Goal: Feedback & Contribution: Contribute content

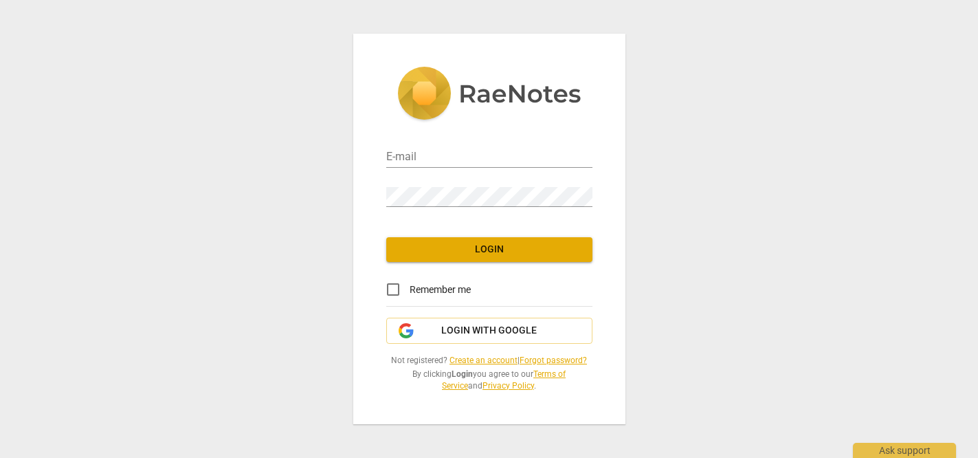
type input "[EMAIL_ADDRESS][DOMAIN_NAME]"
click at [483, 249] on span "Login" at bounding box center [489, 250] width 184 height 14
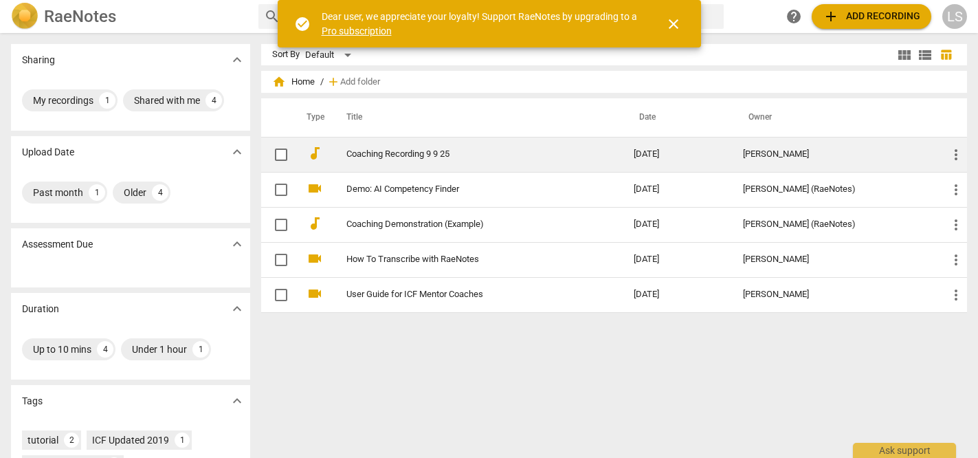
click at [509, 150] on link "Coaching Recording 9 9 25" at bounding box center [465, 154] width 238 height 10
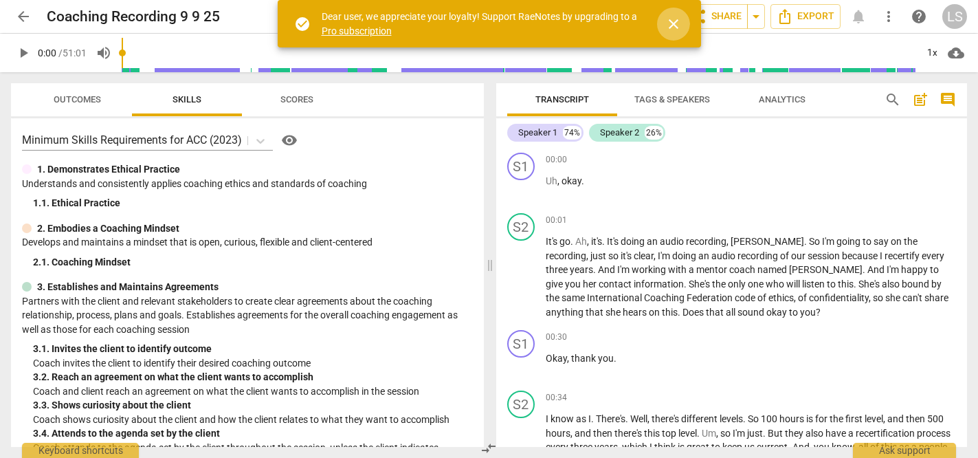
click at [681, 23] on span "close" at bounding box center [673, 24] width 16 height 16
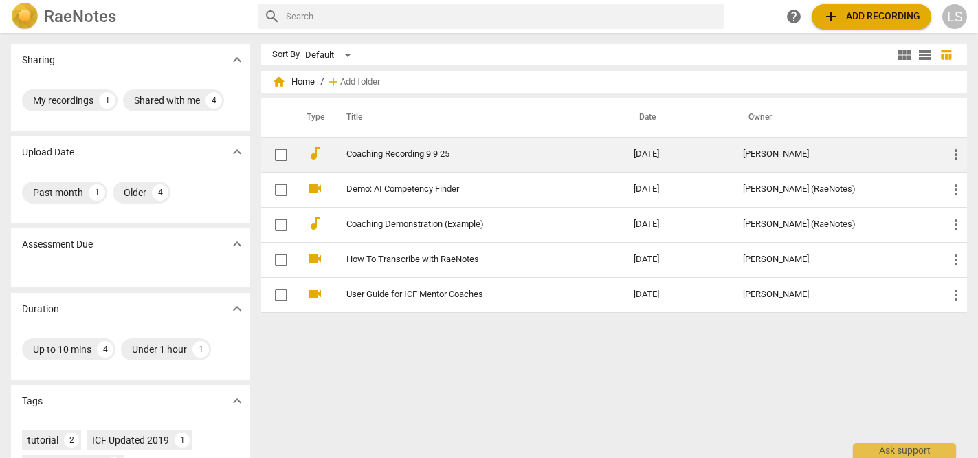
click at [384, 166] on td "Coaching Recording 9 9 25" at bounding box center [476, 154] width 293 height 35
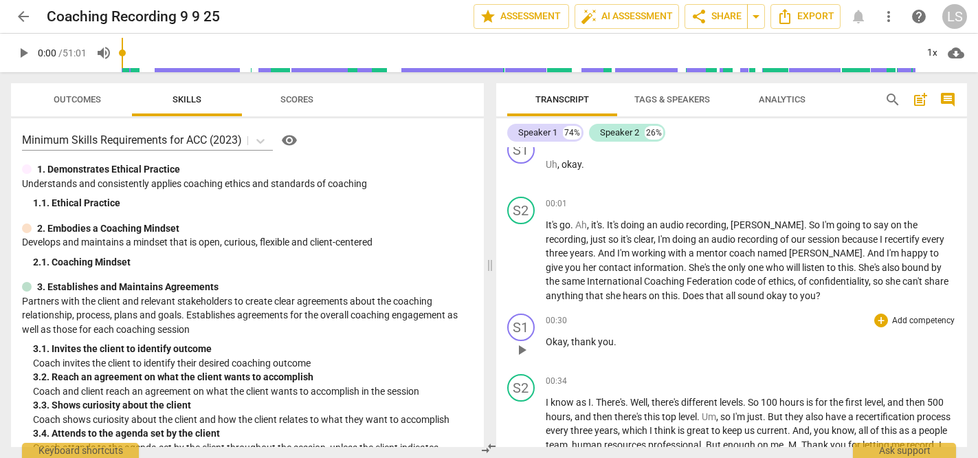
scroll to position [20, 0]
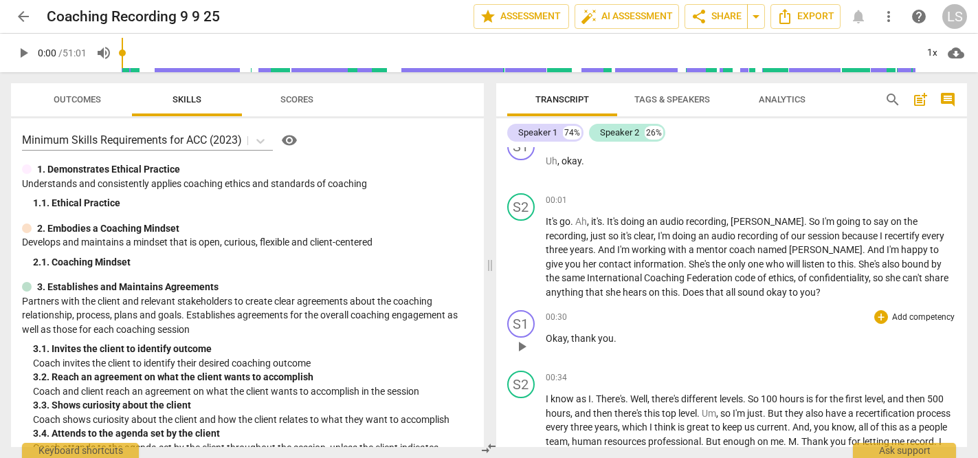
click at [874, 313] on div "+ Add competency" at bounding box center [915, 317] width 82 height 14
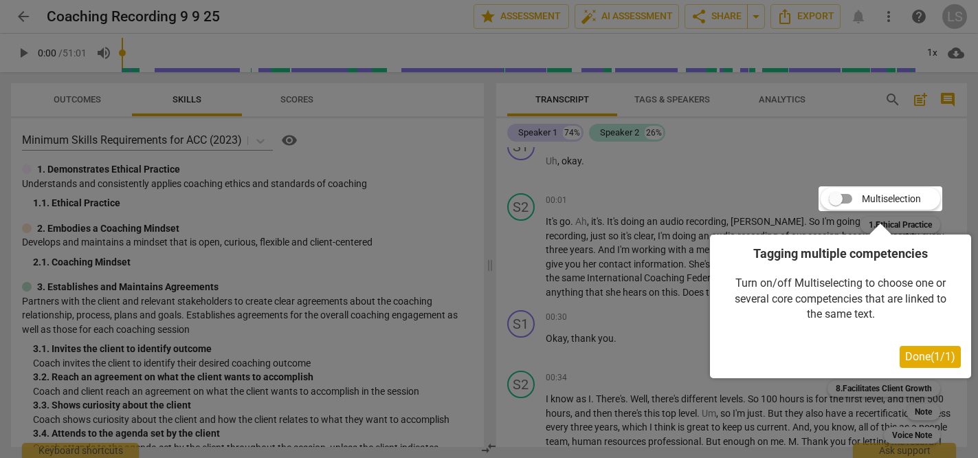
click at [922, 359] on span "Done ( 1 / 1 )" at bounding box center [930, 356] width 50 height 13
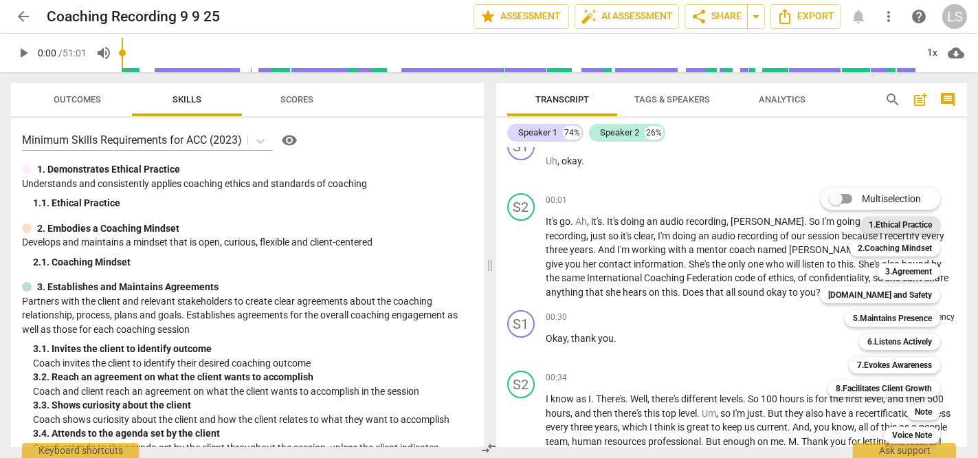
click at [901, 227] on b "1.Ethical Practice" at bounding box center [900, 225] width 63 height 16
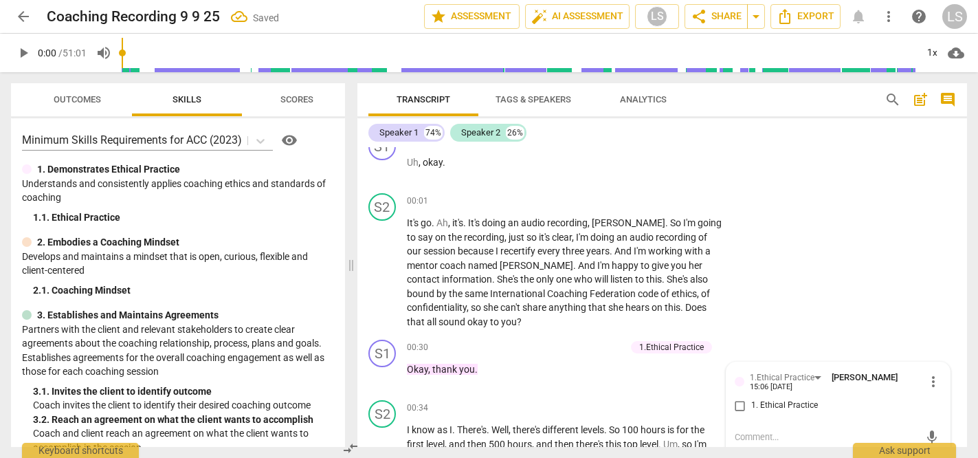
scroll to position [24, 0]
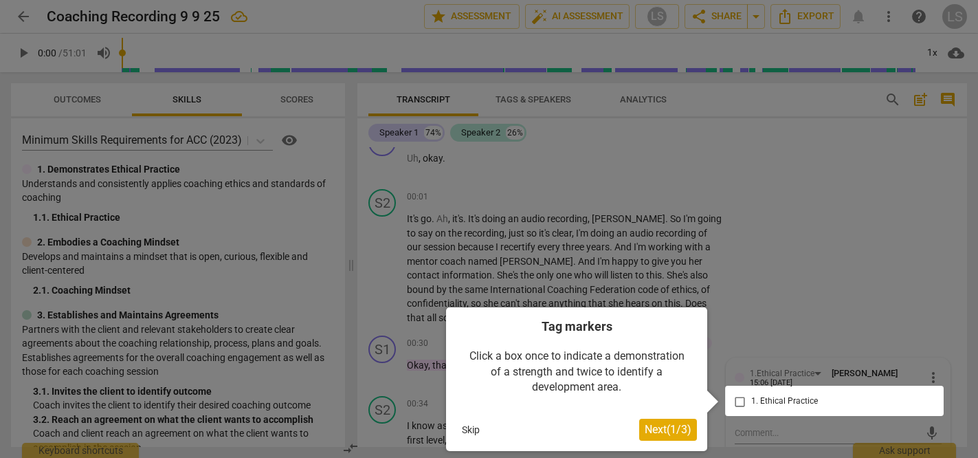
click at [738, 401] on div at bounding box center [834, 401] width 219 height 30
click at [666, 431] on span "Next ( 1 / 3 )" at bounding box center [668, 429] width 47 height 13
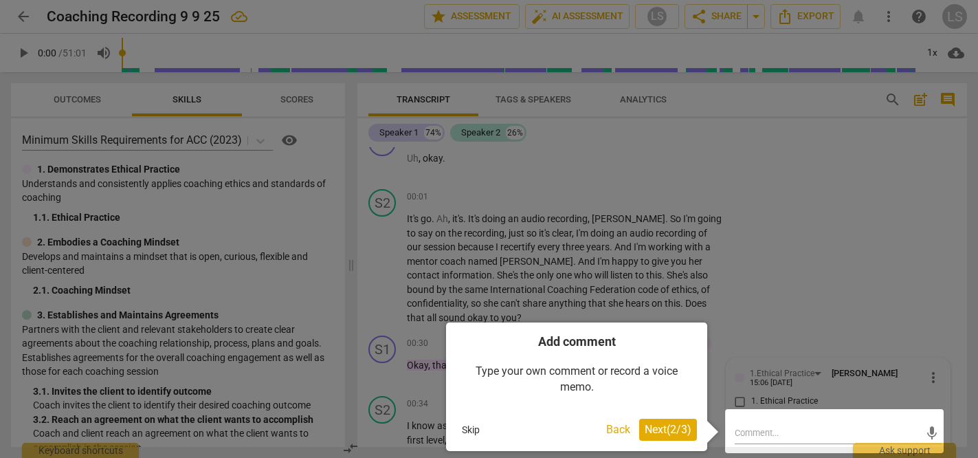
click at [666, 431] on span "Next ( 2 / 3 )" at bounding box center [668, 429] width 47 height 13
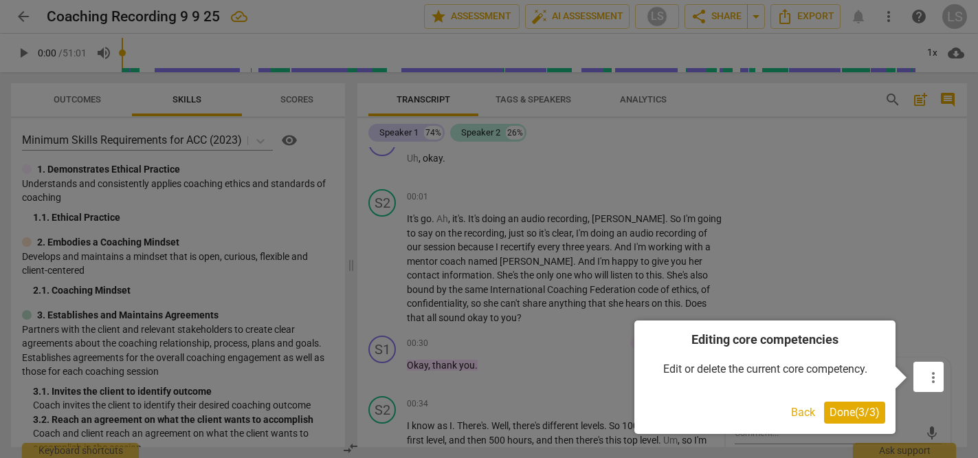
click at [852, 411] on span "Done ( 3 / 3 )" at bounding box center [855, 412] width 50 height 13
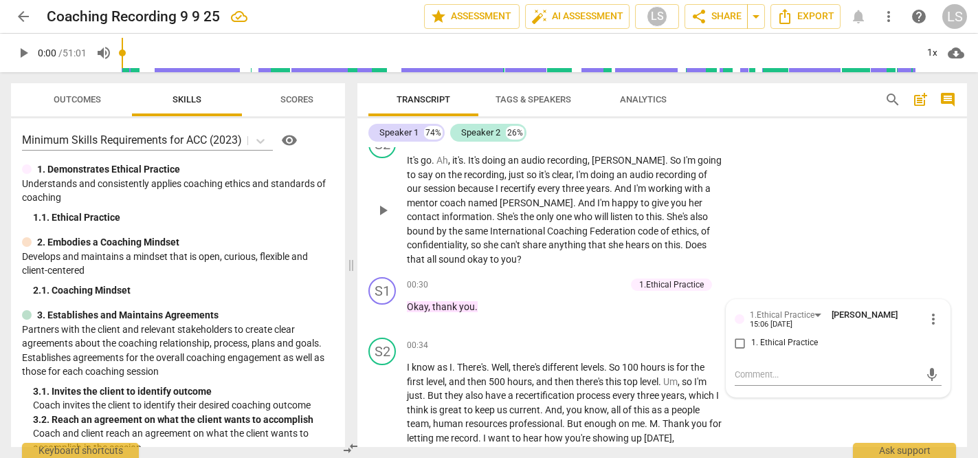
scroll to position [87, 0]
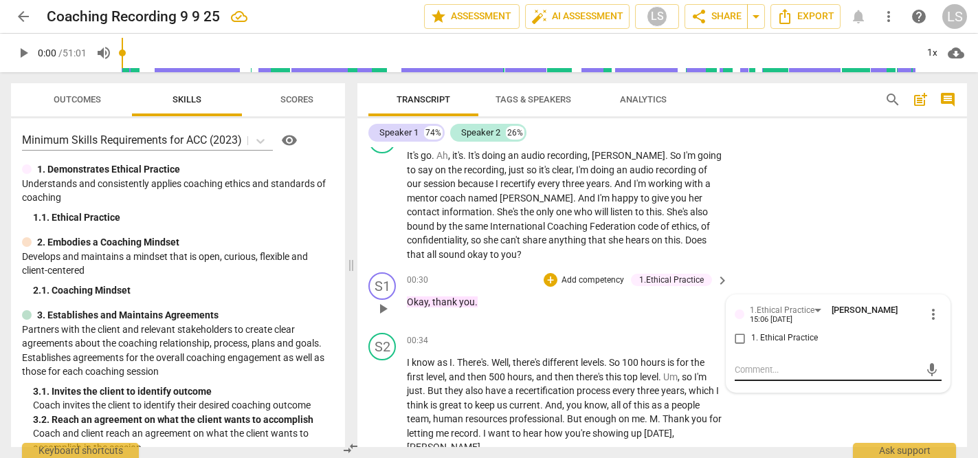
click at [751, 369] on textarea at bounding box center [827, 369] width 185 height 13
type textarea "c"
type textarea "cl"
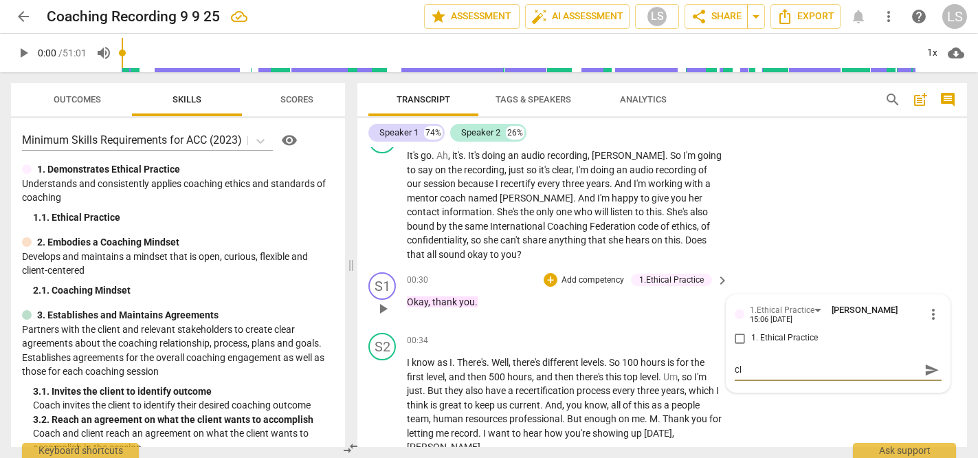
type textarea "cla"
type textarea "clar"
type textarea "clari"
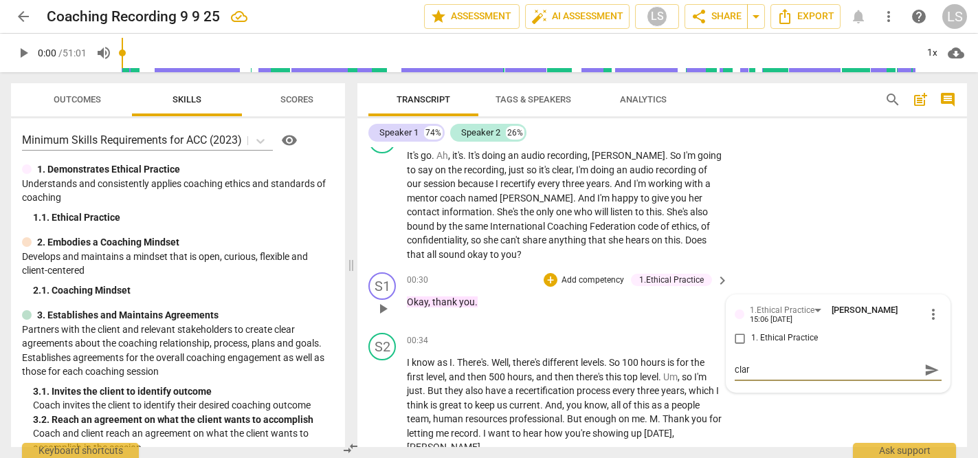
type textarea "clari"
type textarea "clarit"
type textarea "clarity"
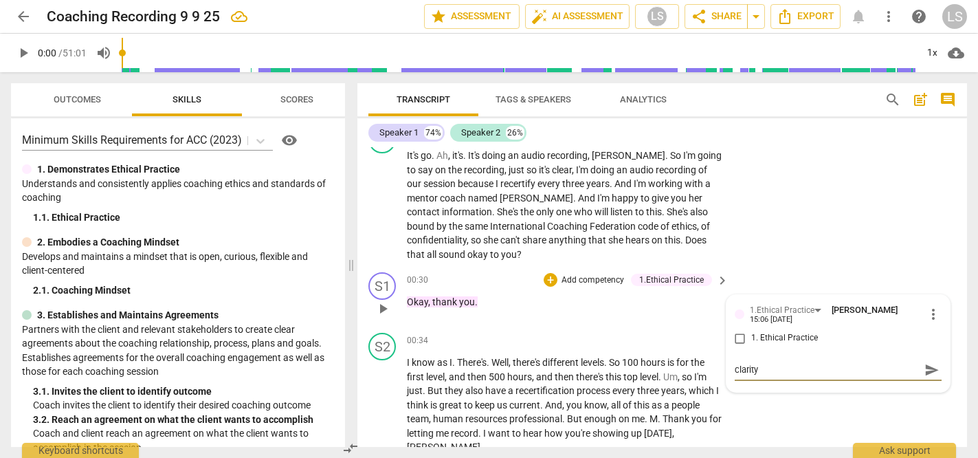
type textarea "clarity"
type textarea "clarity w"
type textarea "clarity wi"
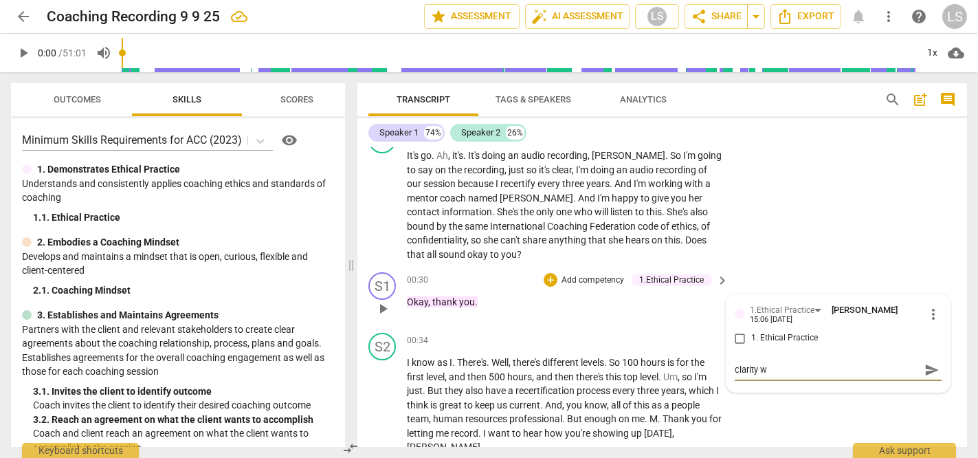
type textarea "clarity wi"
type textarea "clarity wit"
type textarea "clarity wity"
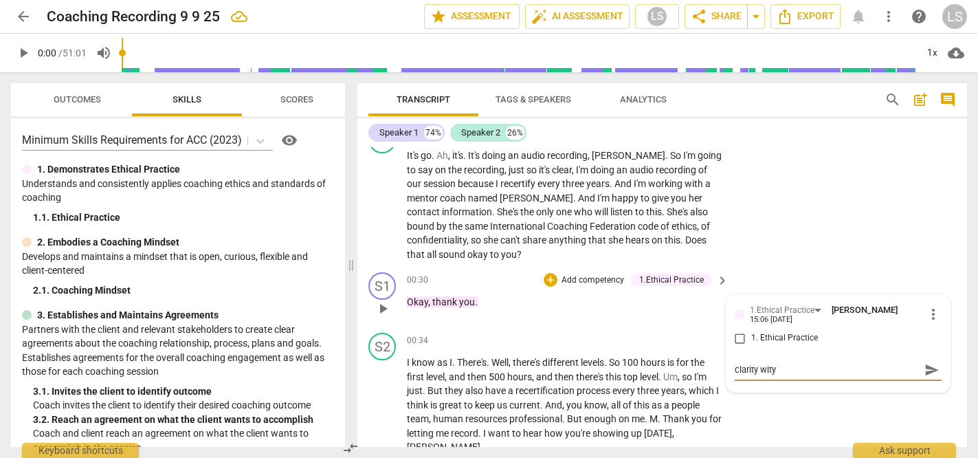
type textarea "clarity wityh"
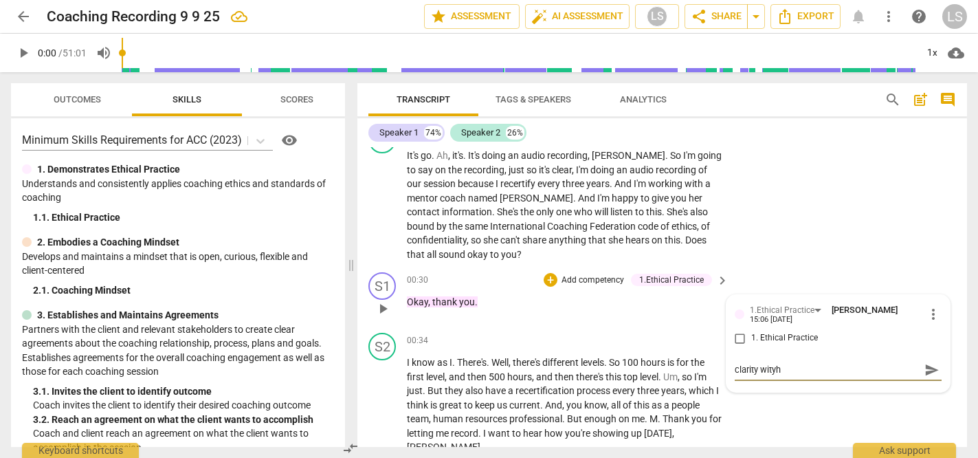
type textarea "clarity wityh"
type textarea "clarity wity"
type textarea "clarity wit"
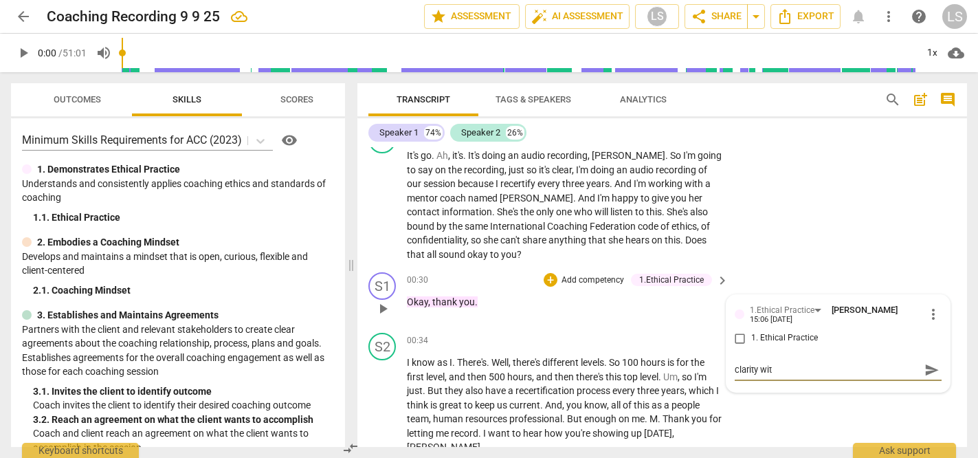
type textarea "clarity with"
type textarea "clarity with a"
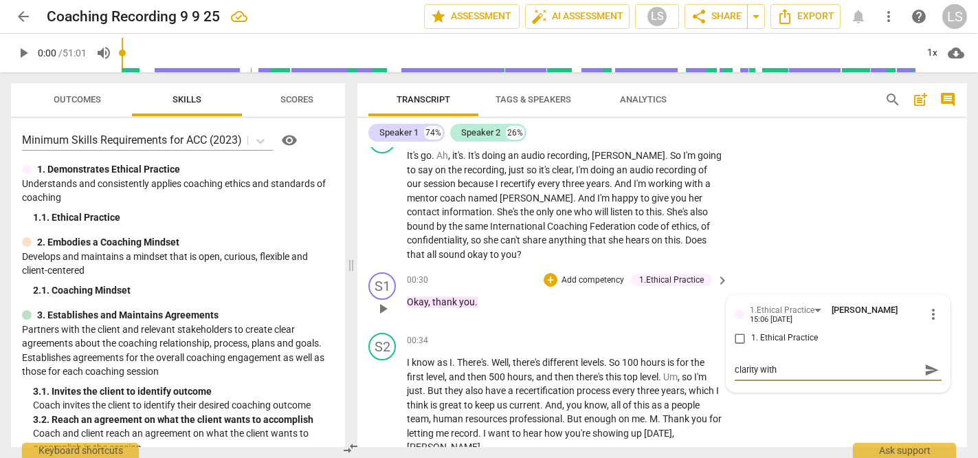
type textarea "clarity with a"
type textarea "clarity with as"
type textarea "clarity with ask"
type textarea "clarity with ask,"
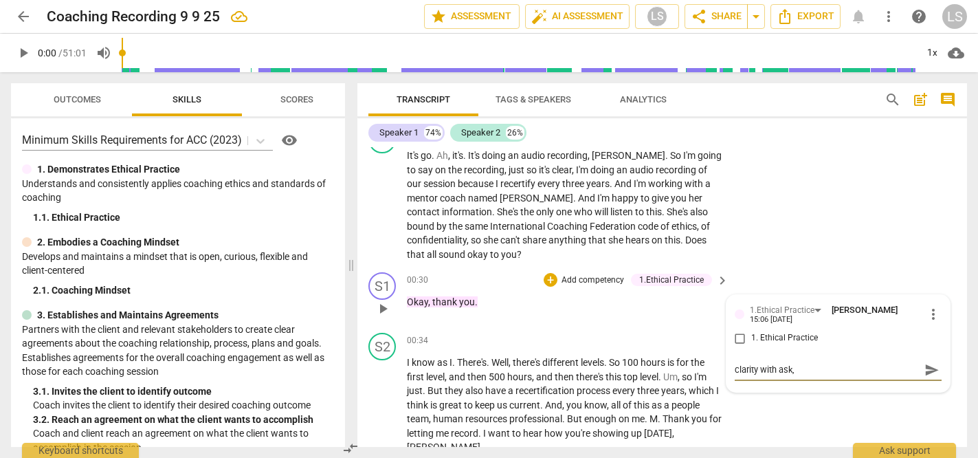
type textarea "clarity with ask,"
type textarea "clarity with ask, t"
type textarea "clarity with ask, tr"
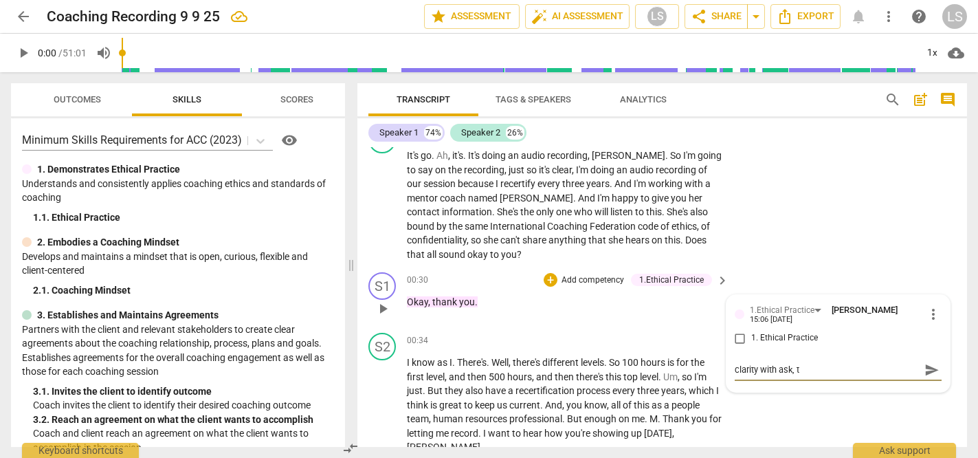
type textarea "clarity with ask, tr"
type textarea "clarity with ask, tra"
type textarea "clarity with ask, [PERSON_NAME]"
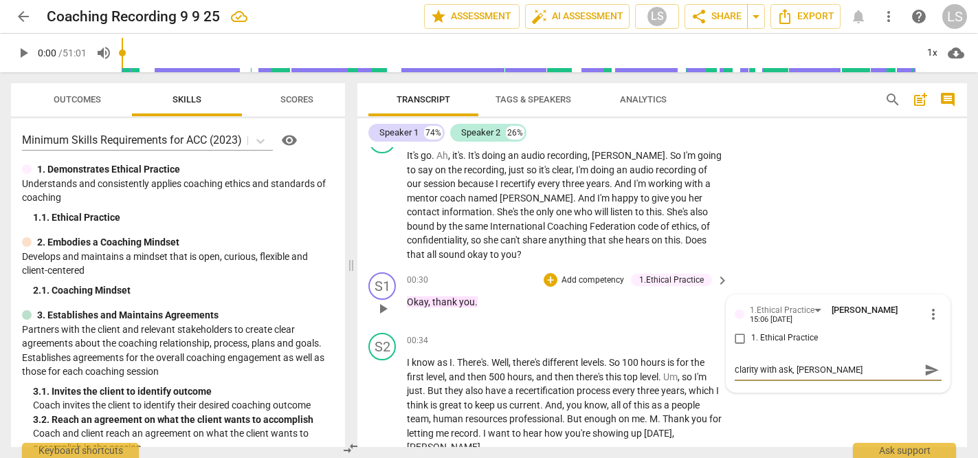
type textarea "clarity with ask, trans"
type textarea "clarity with ask, transp"
type textarea "clarity with ask, transpa"
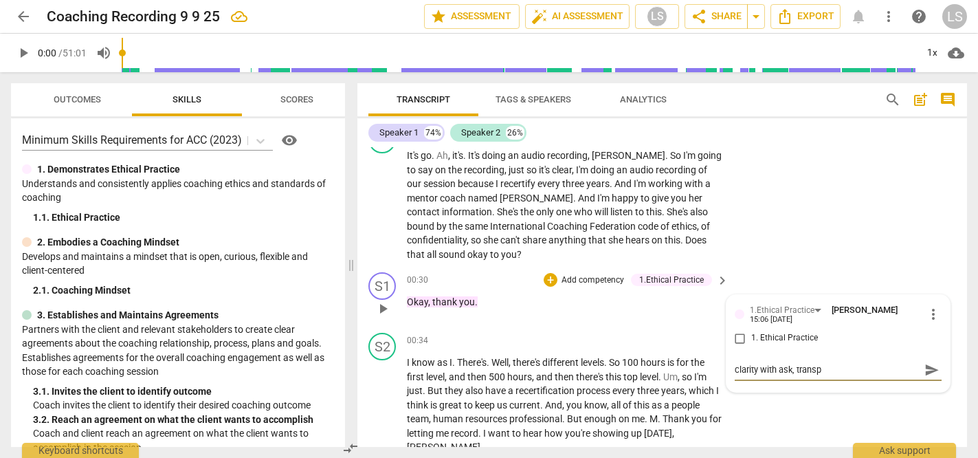
type textarea "clarity with ask, transpa"
type textarea "clarity with ask, transpar"
type textarea "clarity with ask, transpare"
type textarea "clarity with ask, transparen"
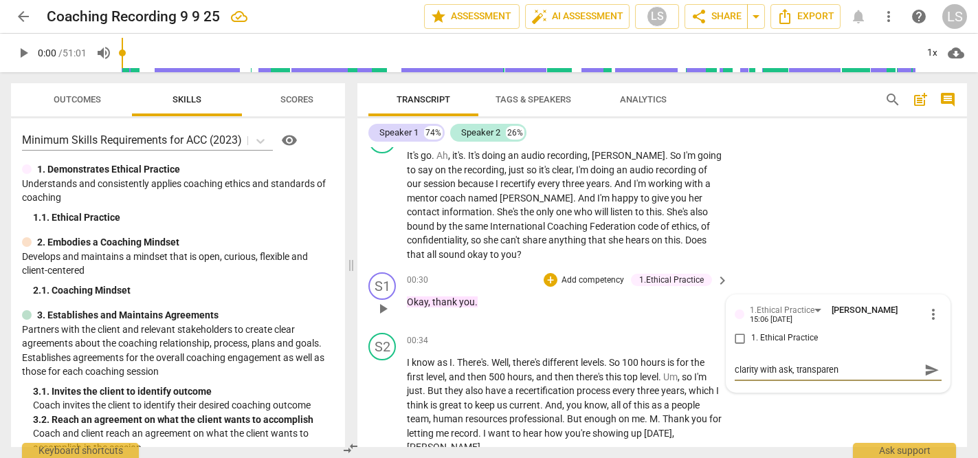
type textarea "clarity with ask, transparenc"
type textarea "clarity with ask, transparency"
type textarea "clarity with ask, transparency,"
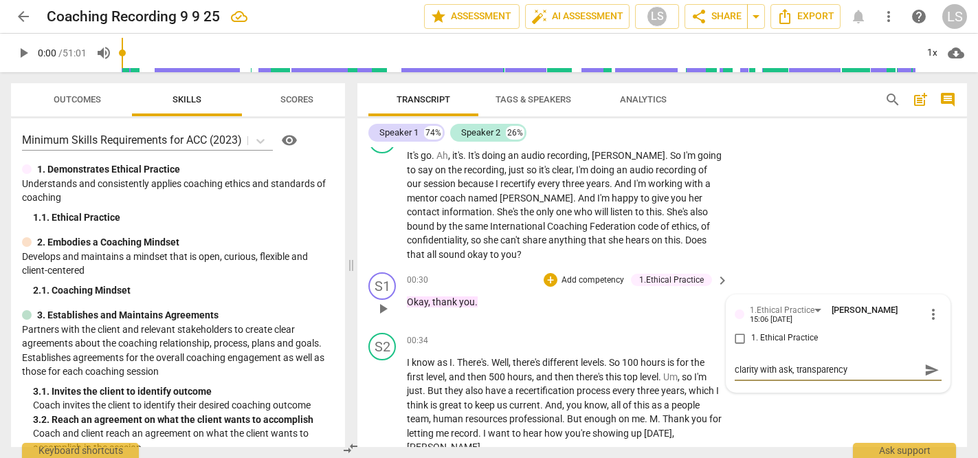
type textarea "clarity with ask, transparency,"
type textarea "clarity with ask, transparency, s"
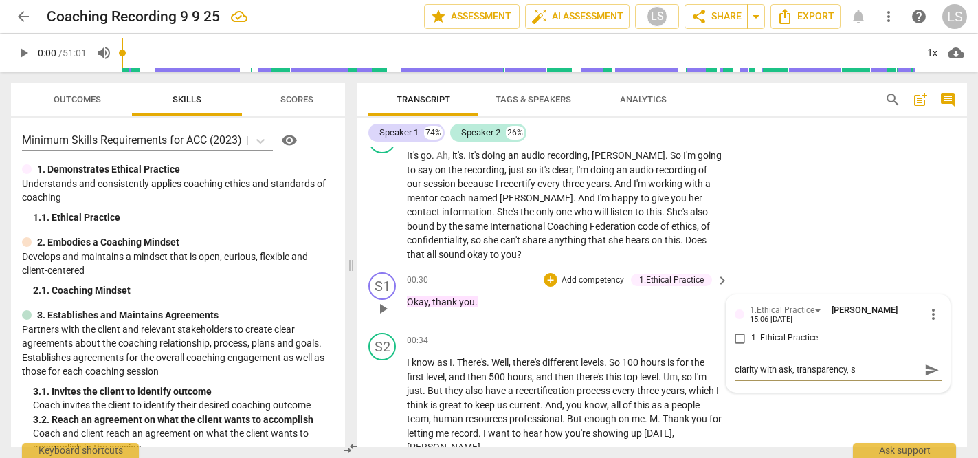
type textarea "clarity with ask, transparency, so"
type textarea "clarity with ask, transparency, sou"
type textarea "clarity with ask, transparency, soug"
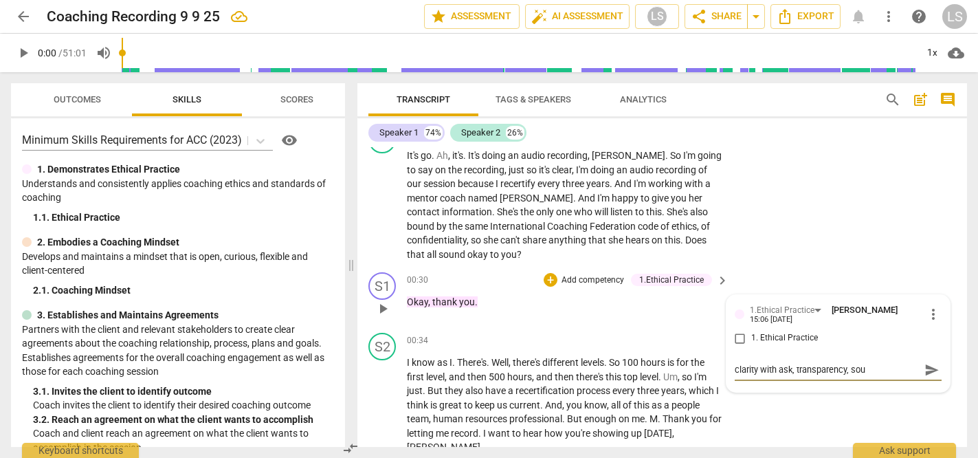
type textarea "clarity with ask, transparency, soug"
type textarea "clarity with ask, transparency, sough"
type textarea "clarity with ask, transparency, sought"
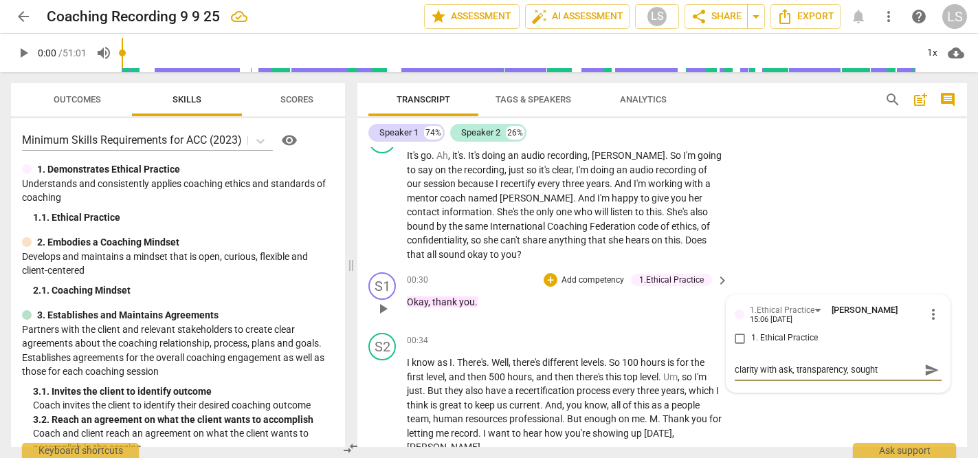
type textarea "clarity with ask, transparency, sought"
type textarea "clarity with ask, transparency, sought a"
type textarea "clarity with ask, transparency, sought ag"
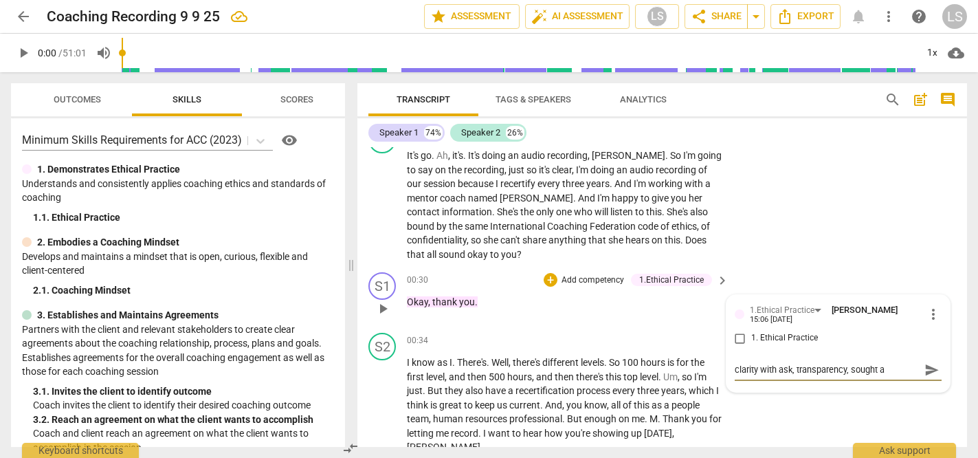
type textarea "clarity with ask, transparency, sought ag"
type textarea "clarity with ask, transparency, sought agr"
type textarea "clarity with ask, transparency, sought agre"
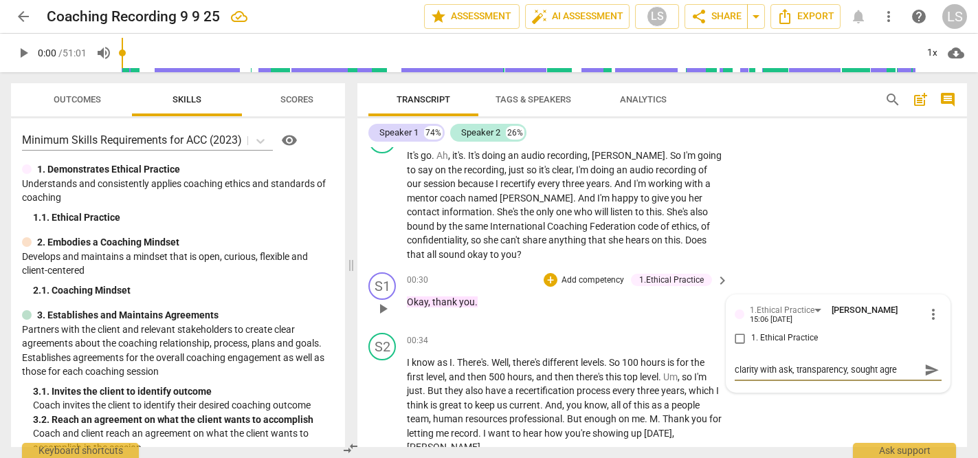
type textarea "clarity with ask, transparency, sought agree"
type textarea "clarity with ask, transparency, sought agreem"
type textarea "clarity with ask, transparency, sought agreeme"
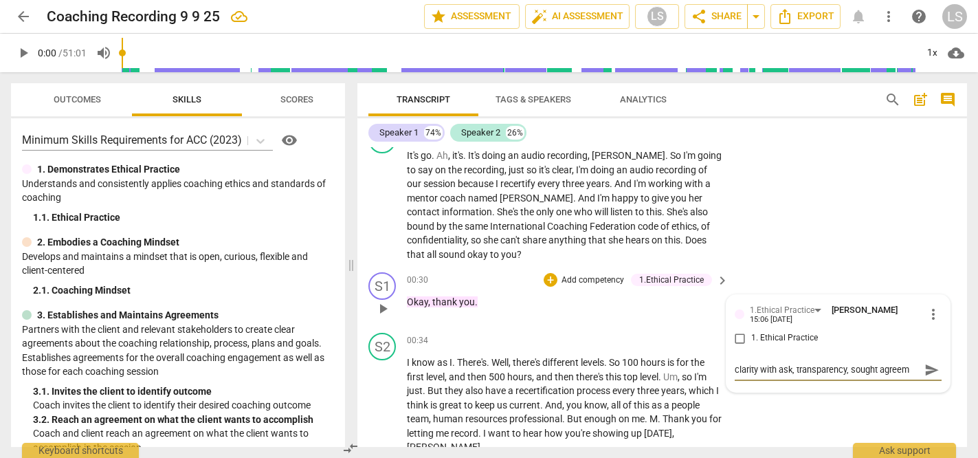
type textarea "clarity with ask, transparency, sought agreeme"
type textarea "clarity with ask, transparency, sought agreemen"
type textarea "clarity with ask, transparency, sought agreement"
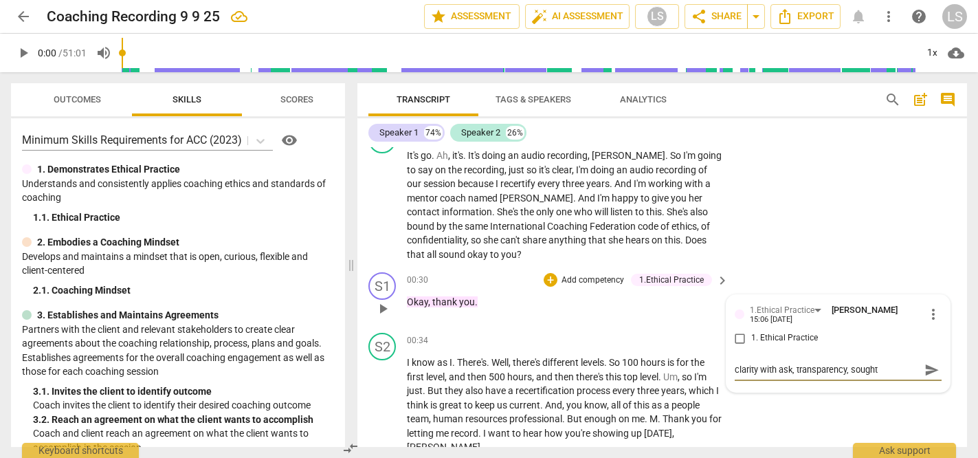
scroll to position [12, 0]
type textarea "clarity with ask, transparency, sought agreement"
type textarea "clarity with ask, transparency, sought agreement p"
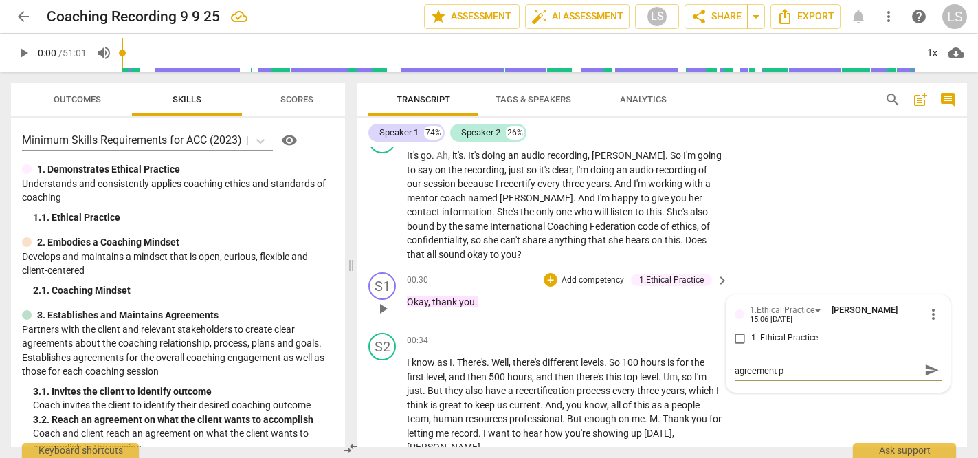
type textarea "clarity with ask, transparency, sought agreement pr"
type textarea "clarity with ask, transparency, sought agreement pri"
type textarea "clarity with ask, transparency, sought agreement prio"
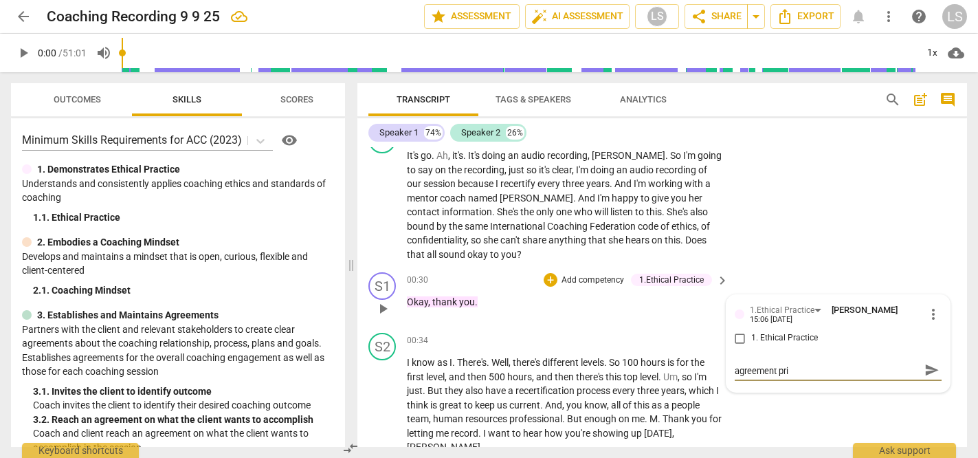
type textarea "clarity with ask, transparency, sought agreement prio"
type textarea "clarity with ask, transparency, sought agreement prior"
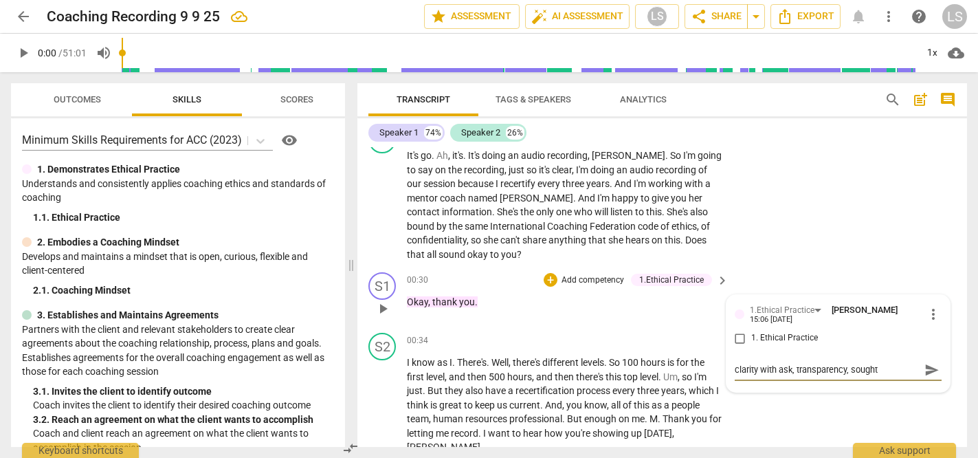
type textarea "clarity with ask, transparency, sought agreement prior"
type textarea "clarity with ask, transparency, sought agreement prior t"
type textarea "clarity with ask, transparency, sought agreement prior to"
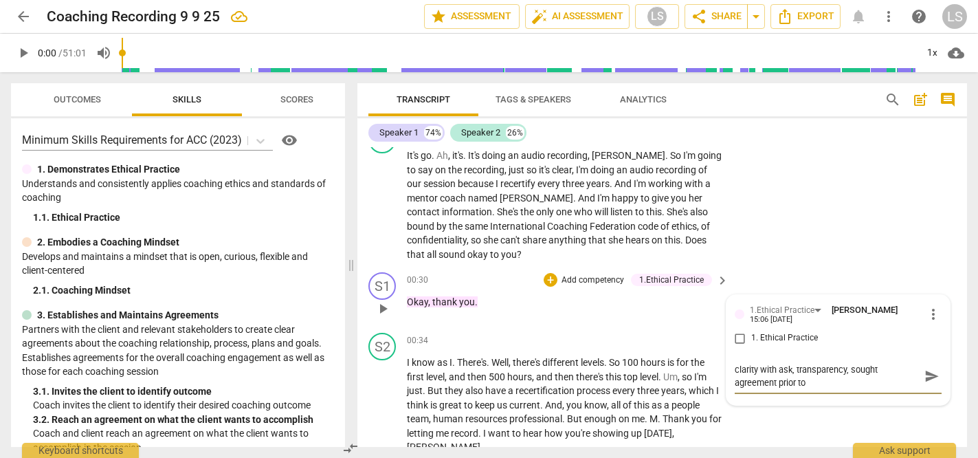
type textarea "clarity with ask, transparency, sought agreement prior to"
type textarea "clarity with ask, transparency, sought agreement prior to r"
type textarea "clarity with ask, transparency, sought agreement prior to re"
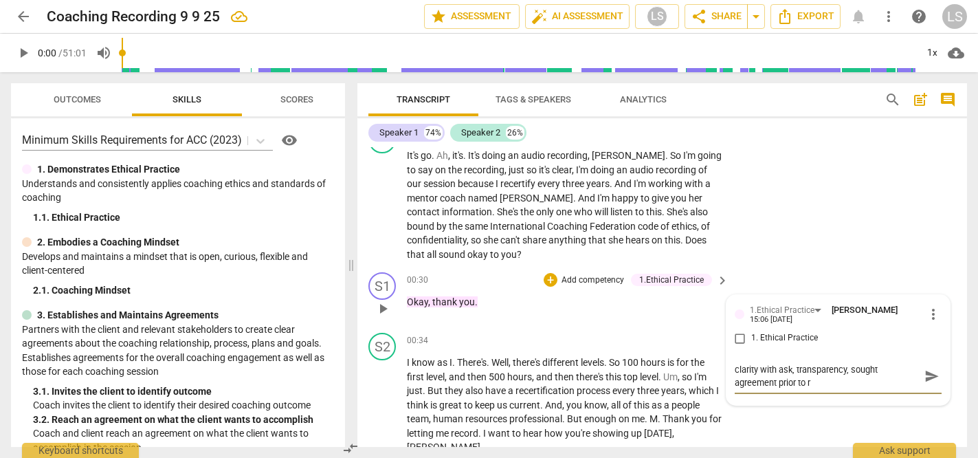
type textarea "clarity with ask, transparency, sought agreement prior to re"
type textarea "clarity with ask, transparency, sought agreement prior to rec"
type textarea "clarity with ask, transparency, sought agreement prior to reco"
type textarea "clarity with ask, transparency, sought agreement prior to recor"
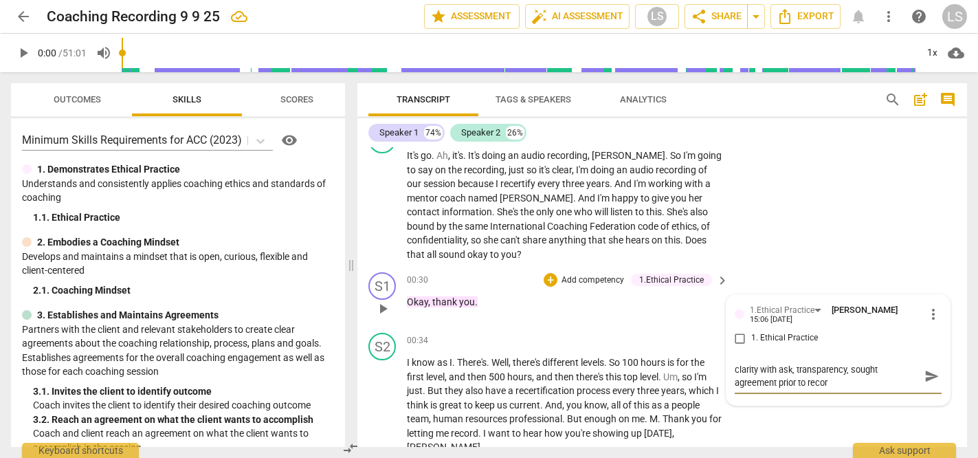
type textarea "clarity with ask, transparency, sought agreement prior to record"
type textarea "clarity with ask, transparency, sought agreement prior to recordi"
type textarea "clarity with ask, transparency, sought agreement prior to recordin"
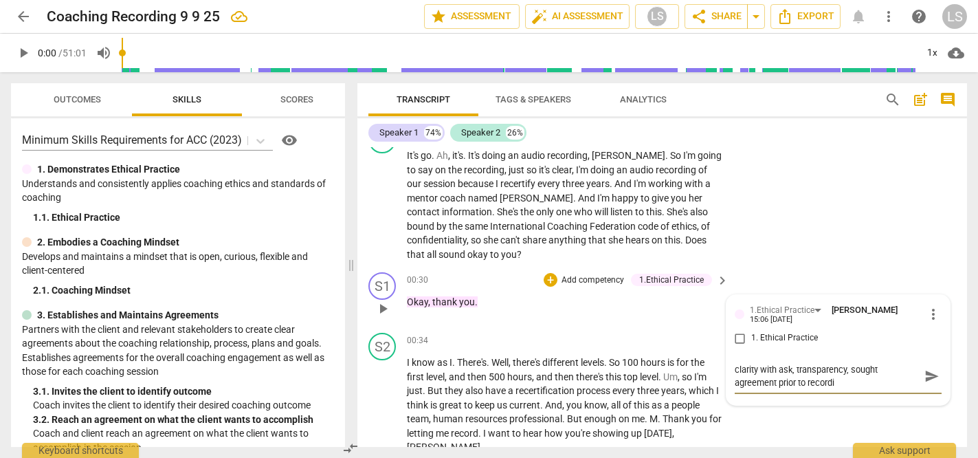
type textarea "clarity with ask, transparency, sought agreement prior to recordin"
type textarea "clarity with ask, transparency, sought agreement prior to recording"
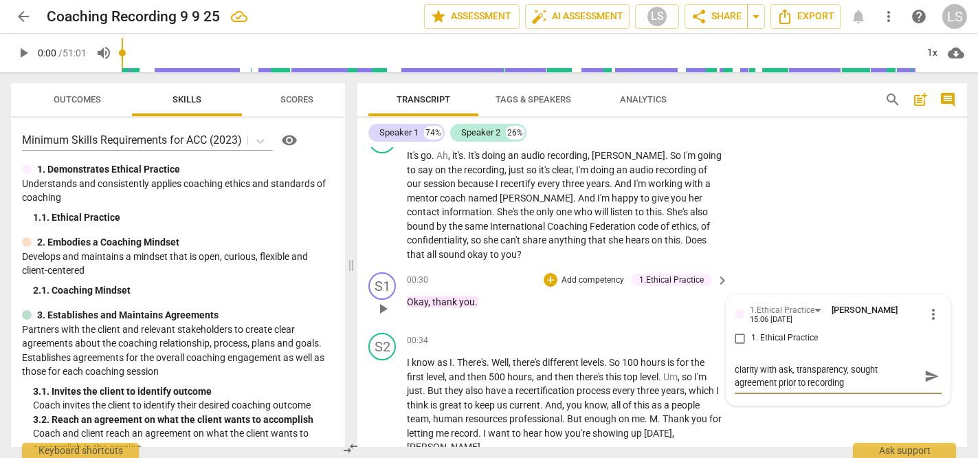
type textarea "clarity with ask, transparency, sought agreement prior to recording a"
type textarea "clarity with ask, transparency, sought agreement prior to recording an"
type textarea "clarity with ask, transparency, sought agreement prior to recording and"
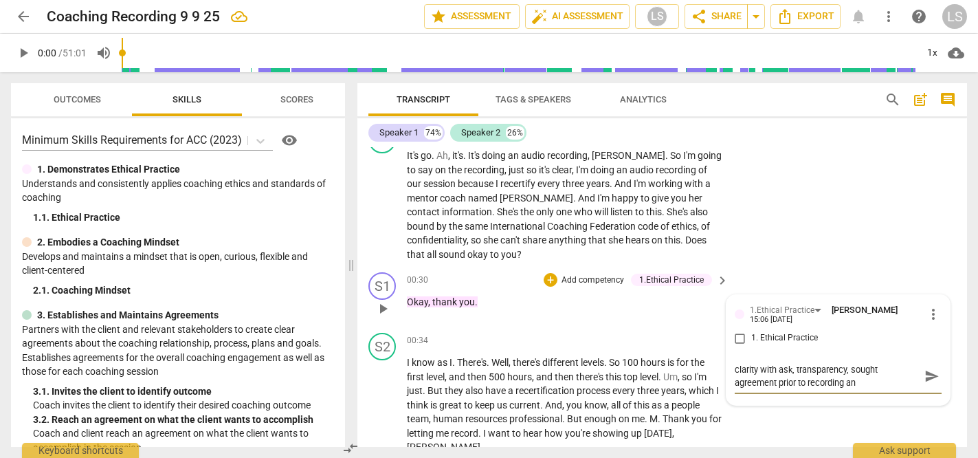
type textarea "clarity with ask, transparency, sought agreement prior to recording and"
type textarea "clarity with ask, transparency, sought agreement prior to recording and s"
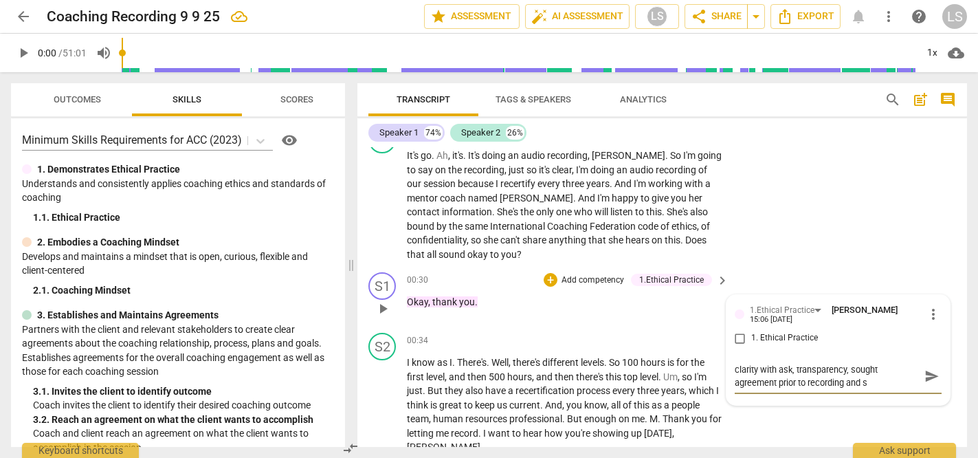
type textarea "clarity with ask, transparency, sought agreement prior to recording and sh"
type textarea "clarity with ask, transparency, sought agreement prior to recording and sha"
type textarea "clarity with ask, transparency, sought agreement prior to recording and shar"
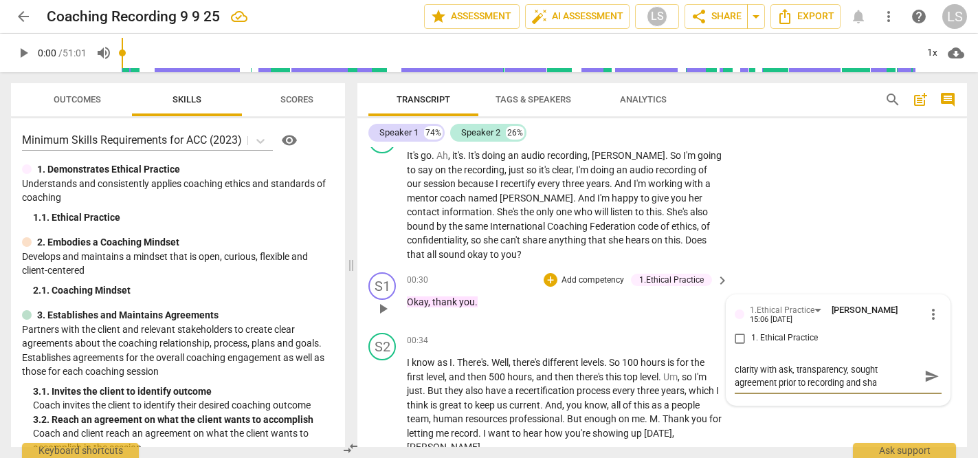
type textarea "clarity with ask, transparency, sought agreement prior to recording and shar"
type textarea "clarity with ask, transparency, sought agreement prior to recording and share"
type textarea "clarity with ask, transparency, sought agreement prior to recording and shared"
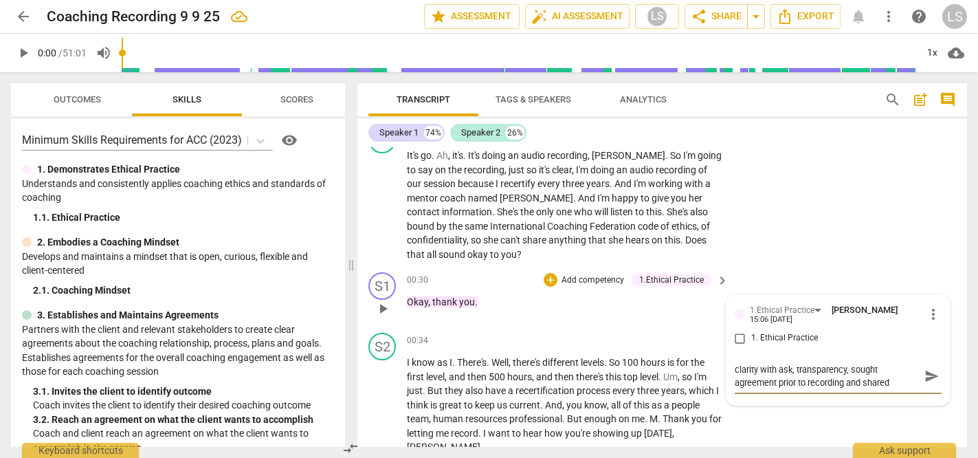
type textarea "clarity with ask, transparency, sought agreement prior to recording and shared"
type textarea "clarity with ask, transparency, sought agreement prior to recording and shared u"
type textarea "clarity with ask, transparency, sought agreement prior to recording and shared …"
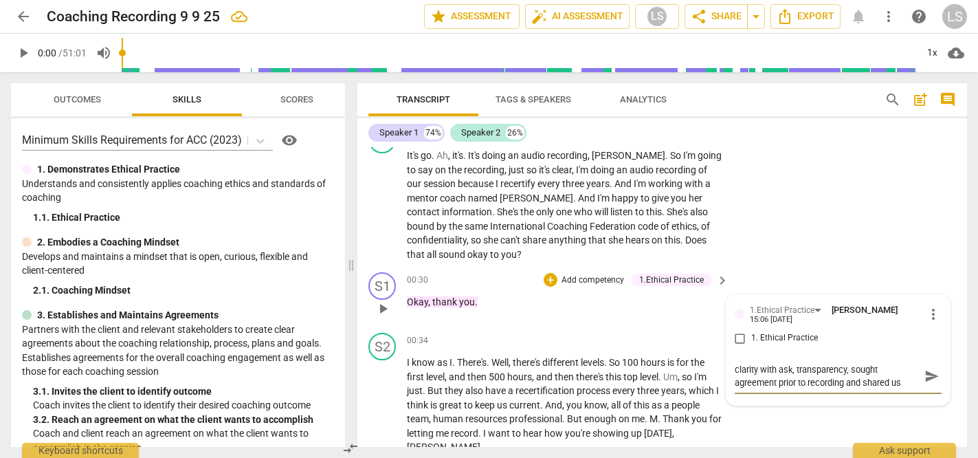
type textarea "clarity with ask, transparency, sought agreement prior to recording and shared …"
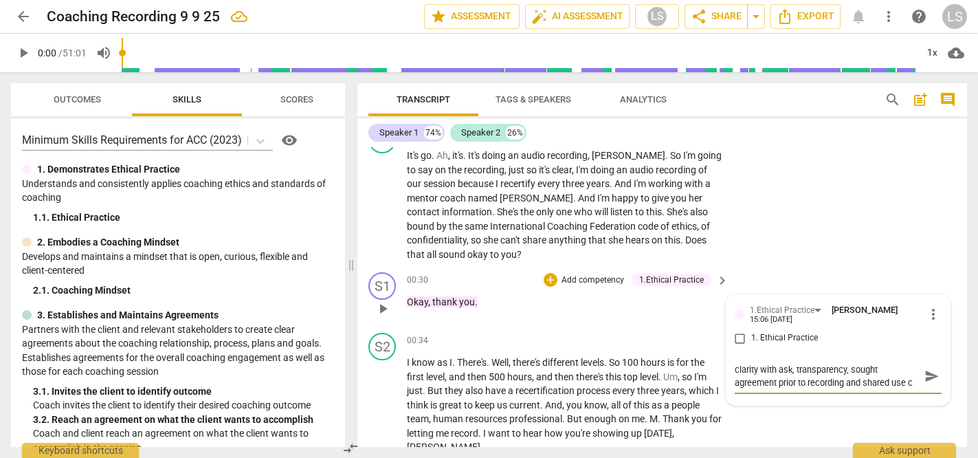
type textarea "clarity with ask, transparency, sought agreement prior to recording and shared …"
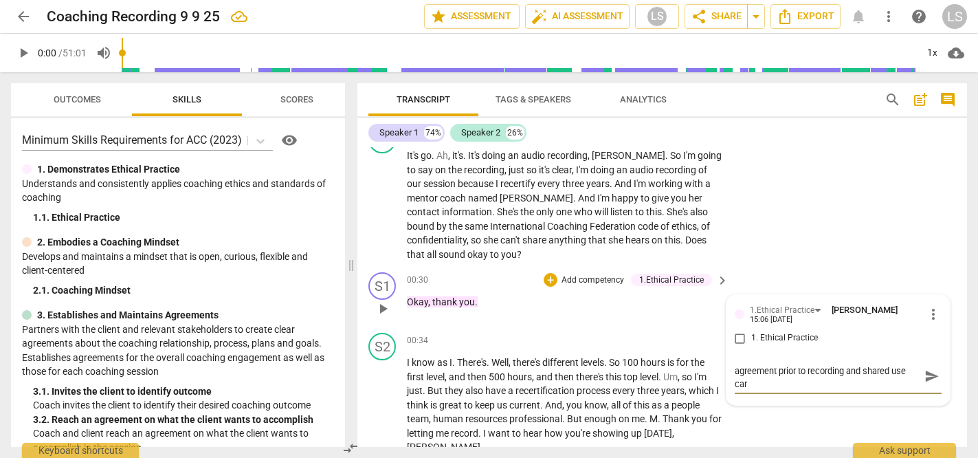
type textarea "clarity with ask, transparency, sought agreement prior to recording and shared …"
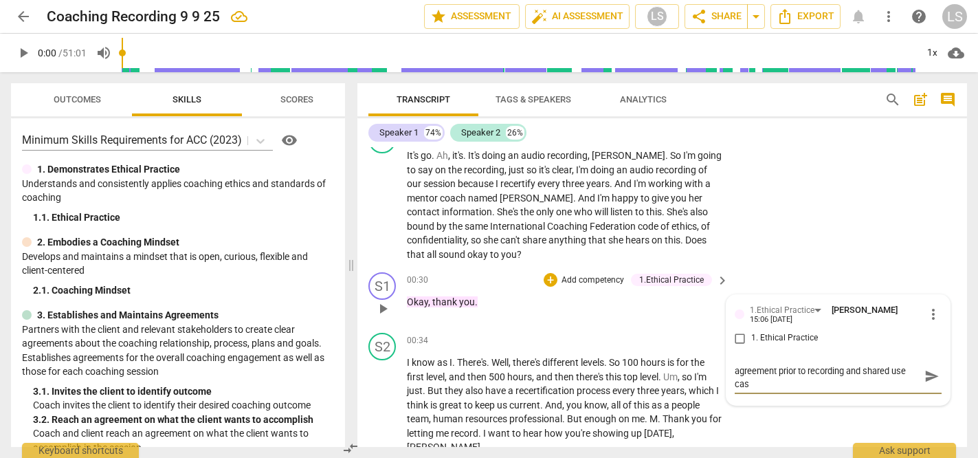
type textarea "clarity with ask, transparency, sought agreement prior to recording and shared …"
click at [925, 377] on span "send" at bounding box center [932, 375] width 15 height 15
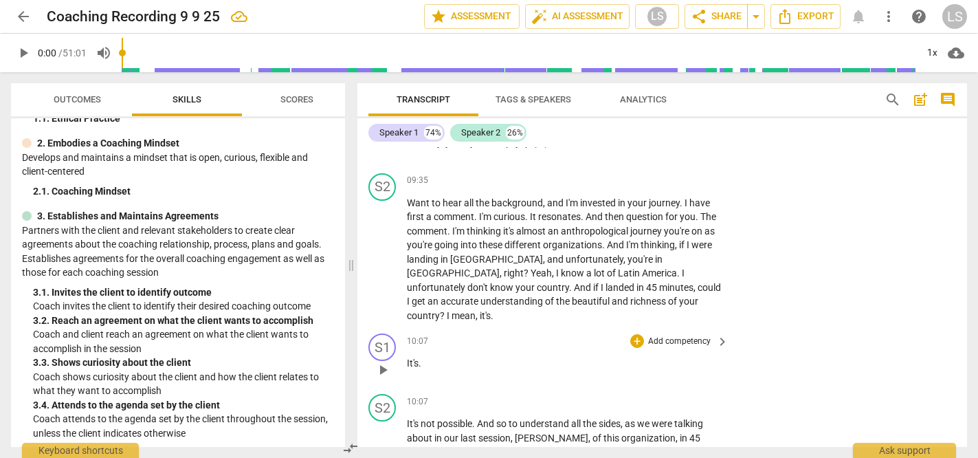
scroll to position [568, 0]
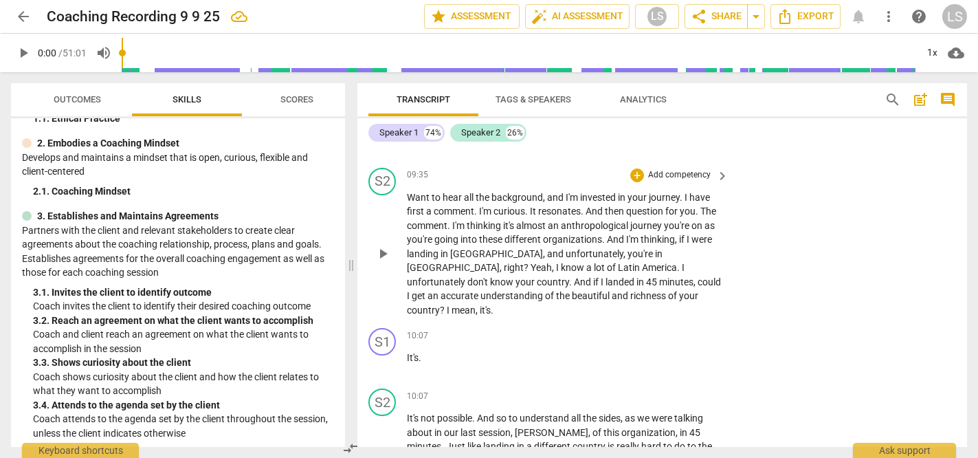
click at [667, 168] on div "+ Add competency" at bounding box center [671, 175] width 82 height 14
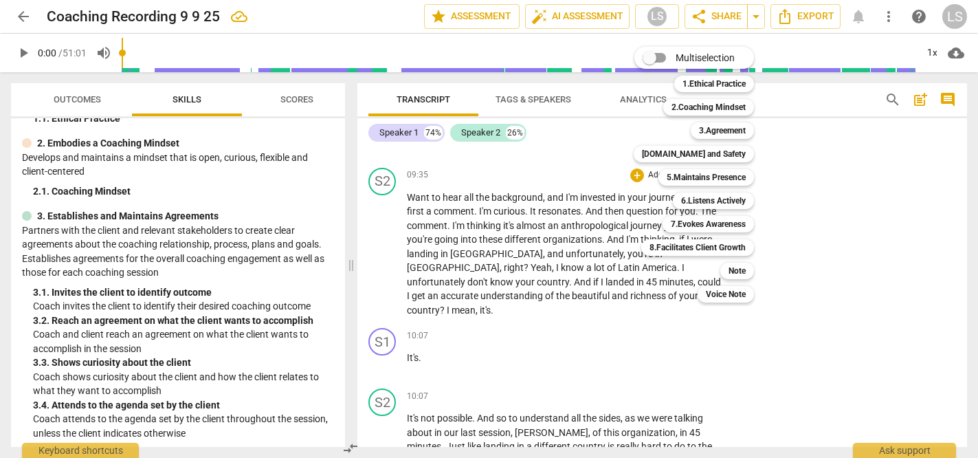
click at [106, 362] on div at bounding box center [489, 229] width 978 height 458
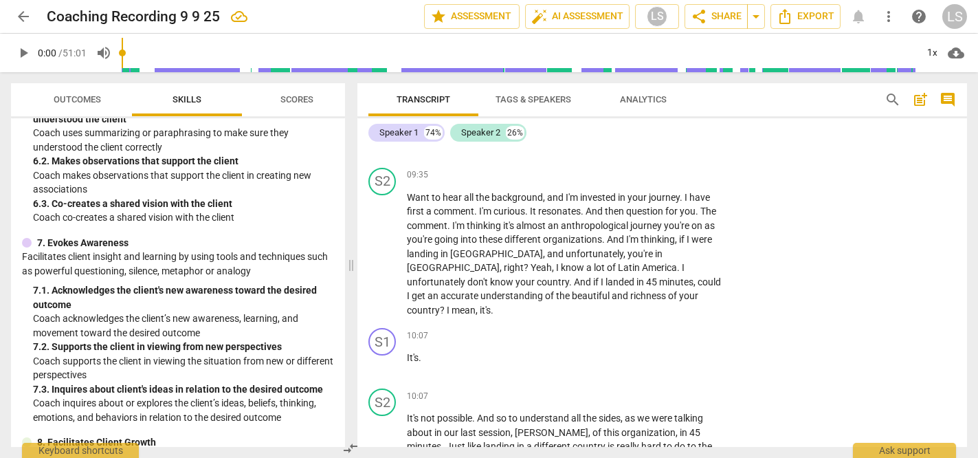
scroll to position [892, 0]
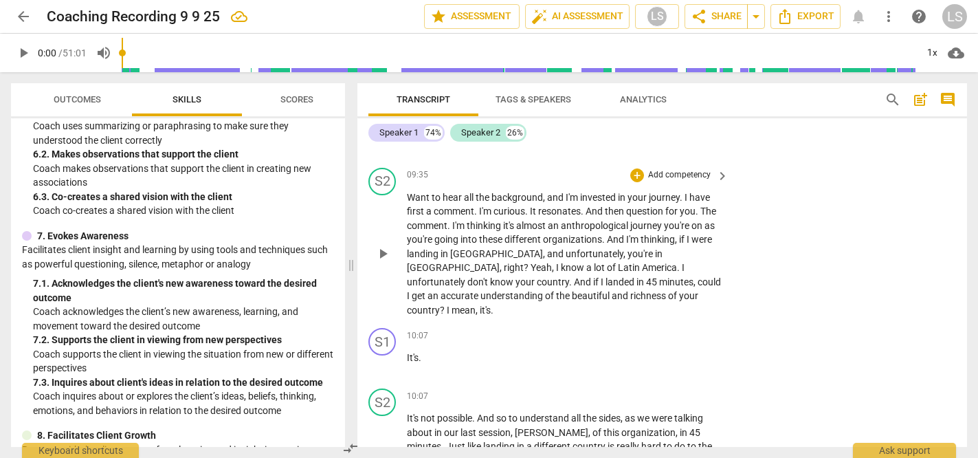
click at [652, 175] on p "Add competency" at bounding box center [679, 175] width 65 height 12
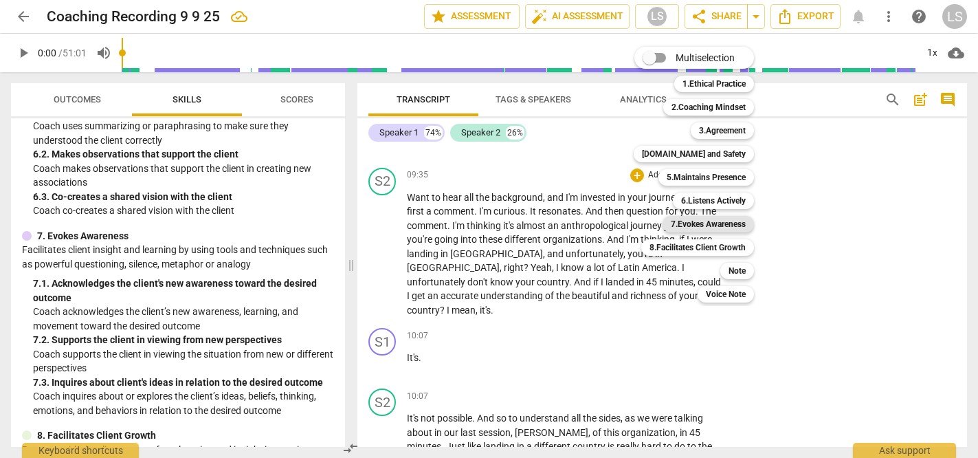
click at [688, 227] on b "7.Evokes Awareness" at bounding box center [708, 224] width 75 height 16
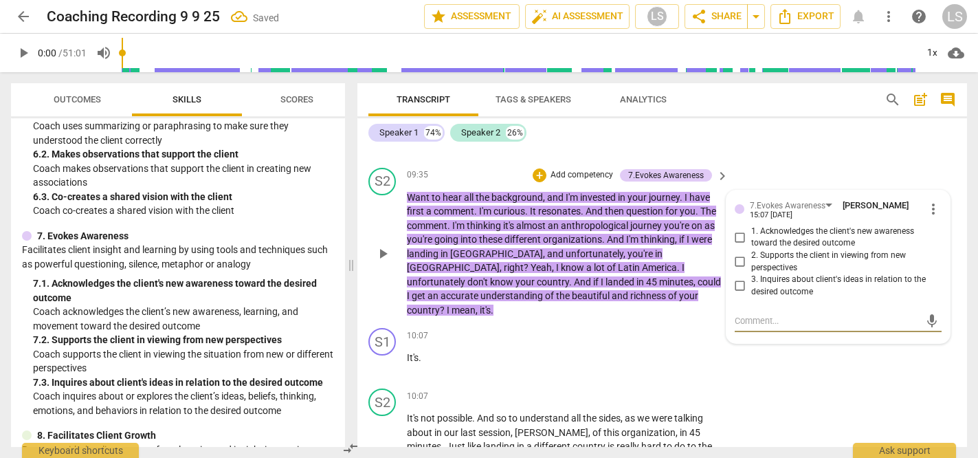
click at [740, 237] on input "1. Acknowledges the client's new awareness toward the desired outcome" at bounding box center [740, 237] width 22 height 16
checkbox input "true"
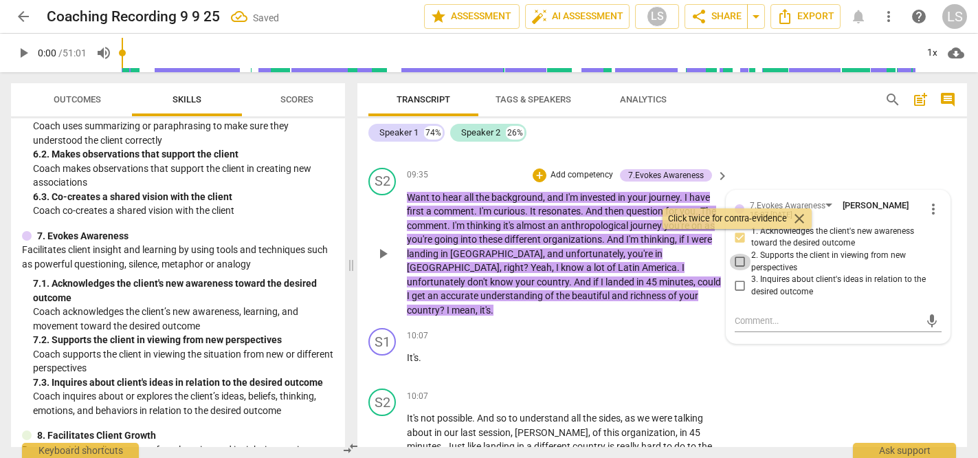
click at [739, 263] on input "2. Supports the client in viewing from new perspectives" at bounding box center [740, 262] width 22 height 16
checkbox input "true"
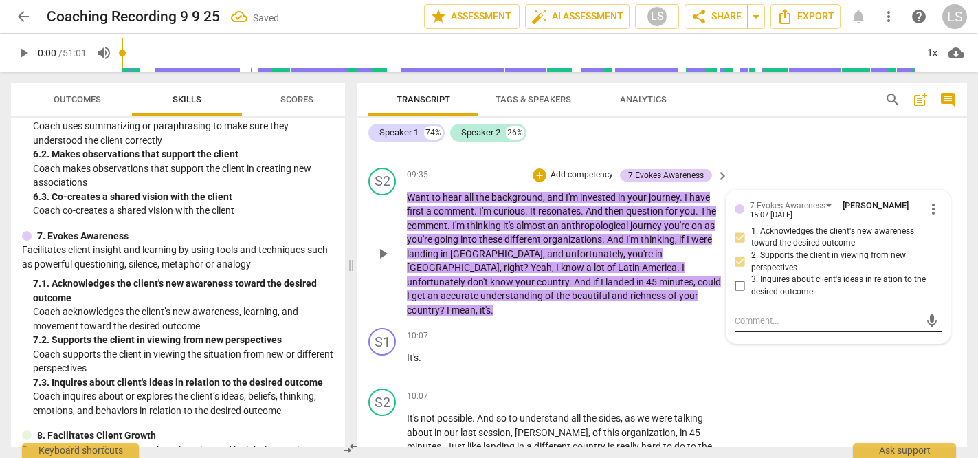
click at [744, 320] on textarea at bounding box center [827, 320] width 185 height 13
type textarea "h"
type textarea "he"
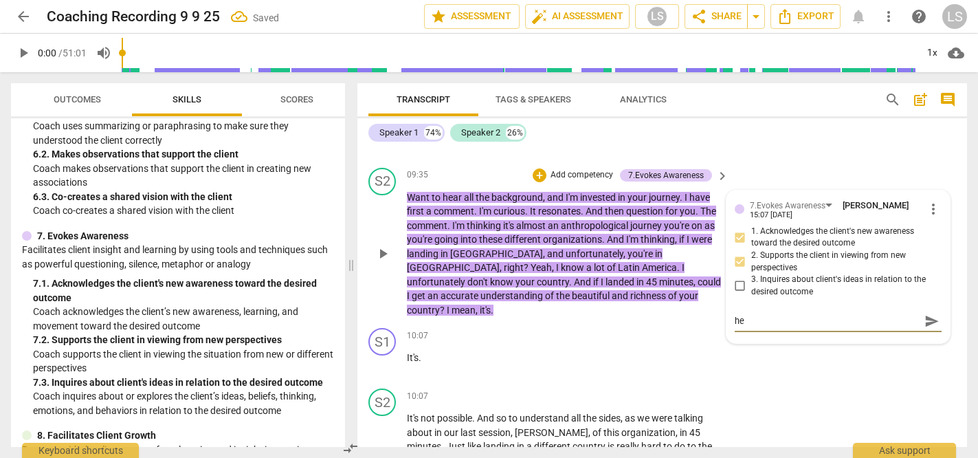
type textarea "hel"
type textarea "help"
type textarea "helpd"
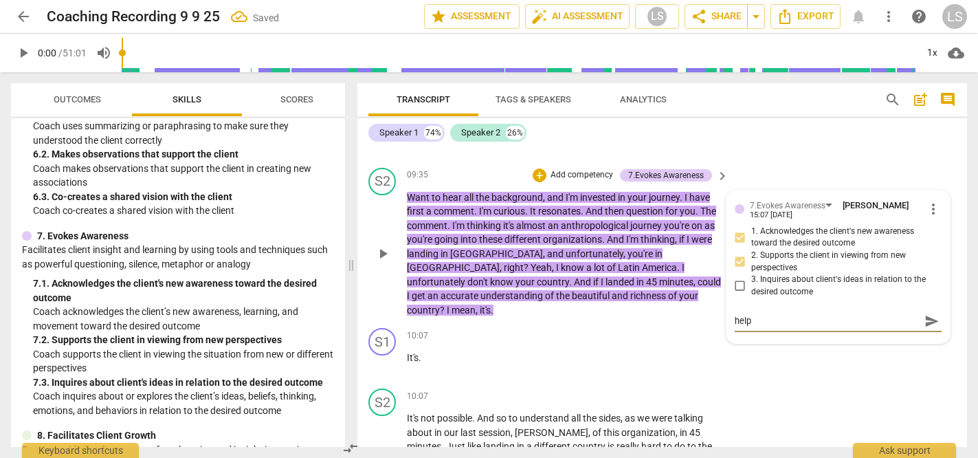
type textarea "helpd"
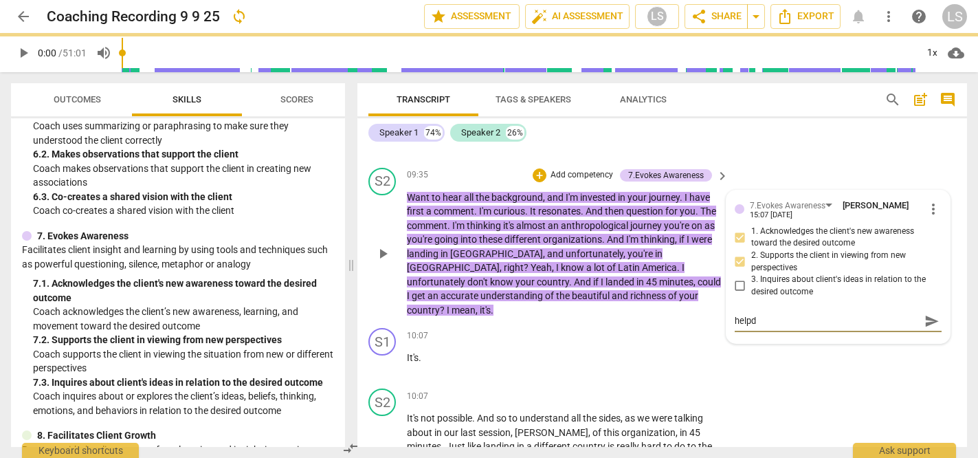
type textarea "helpd"
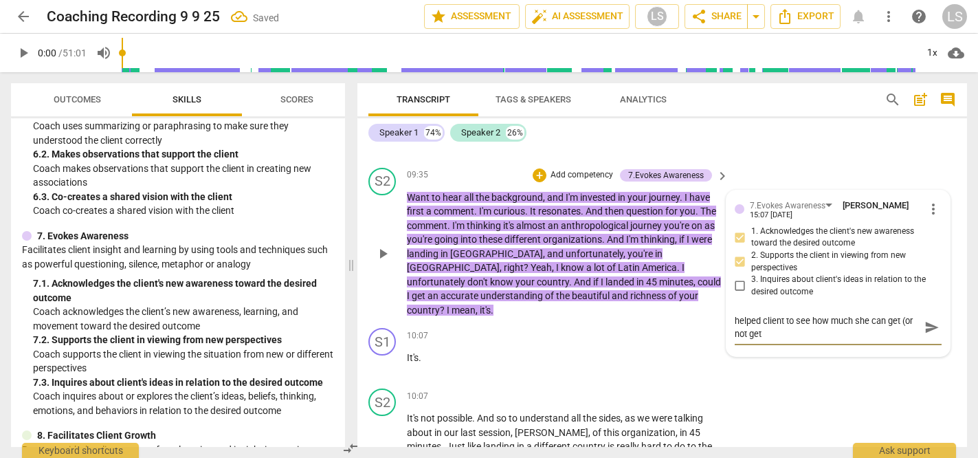
scroll to position [0, 0]
click at [926, 326] on span "send" at bounding box center [932, 327] width 15 height 15
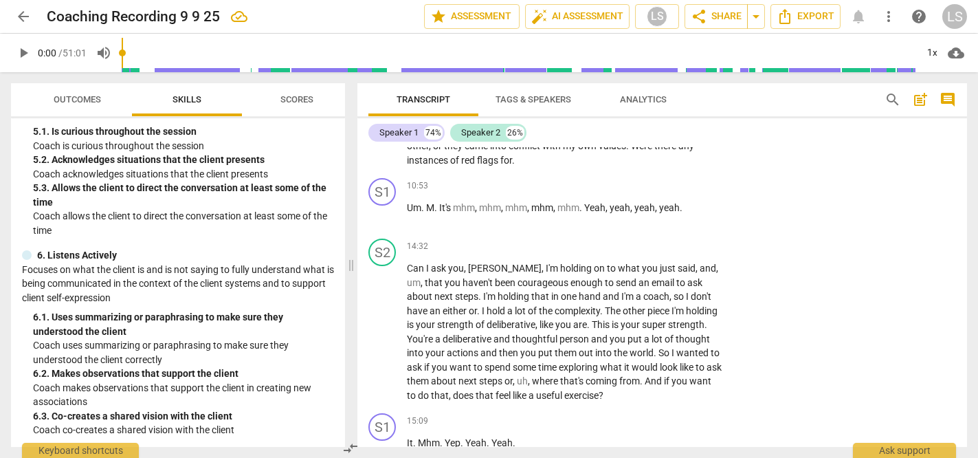
scroll to position [672, 0]
click at [639, 239] on div "+" at bounding box center [637, 246] width 14 height 14
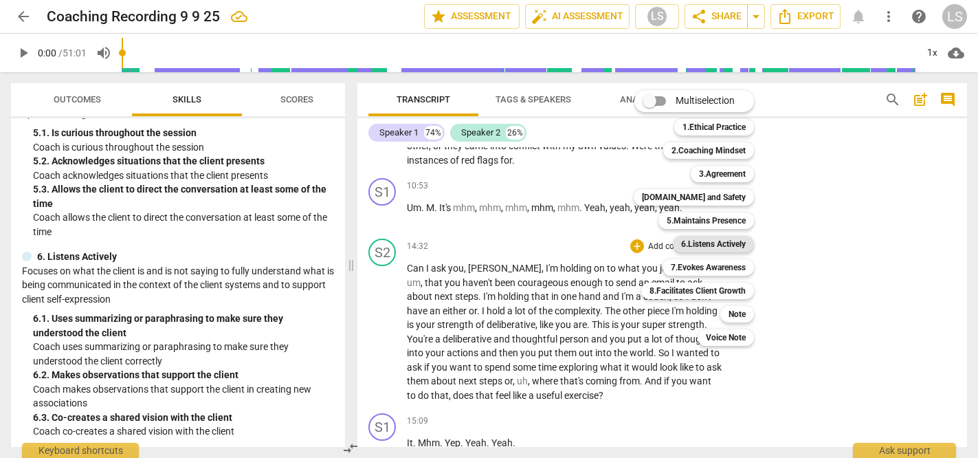
click at [711, 242] on b "6.Listens Actively" at bounding box center [713, 244] width 65 height 16
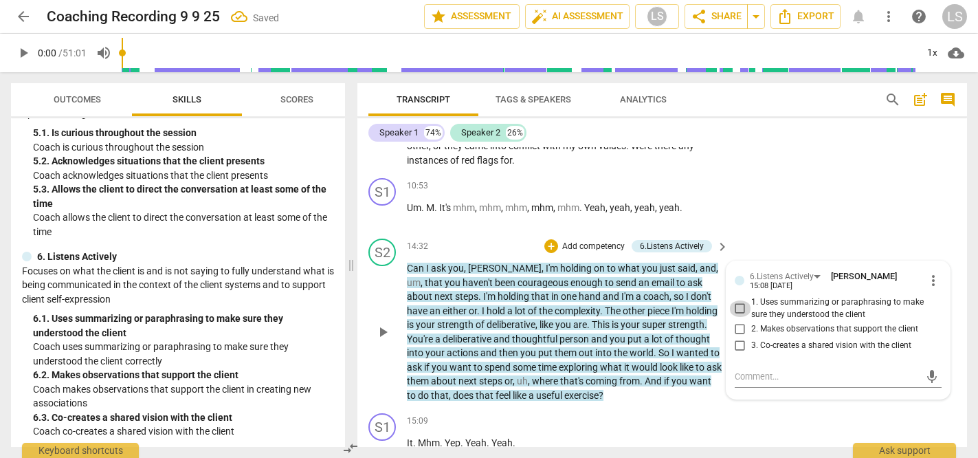
click at [738, 300] on input "1. Uses summarizing or paraphrasing to make sure they understood the client" at bounding box center [740, 308] width 22 height 16
click at [755, 370] on textarea at bounding box center [827, 376] width 185 height 13
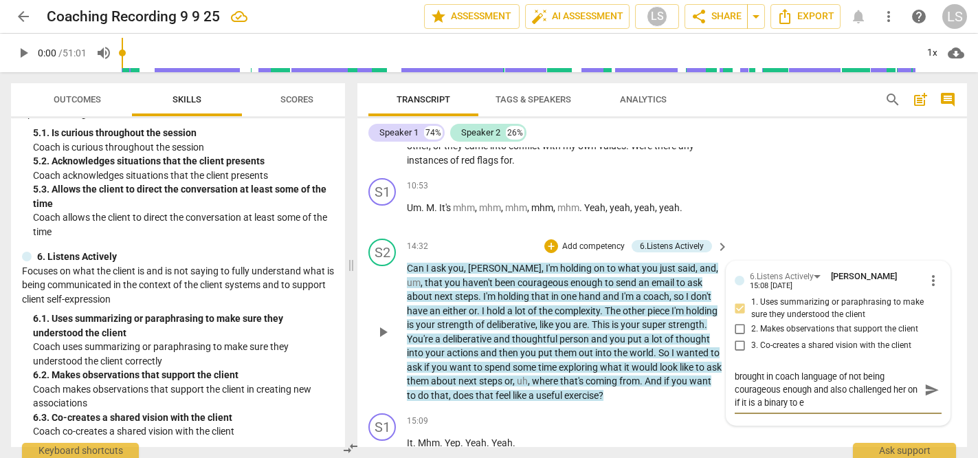
scroll to position [0, 0]
click at [925, 382] on span "send" at bounding box center [932, 389] width 15 height 15
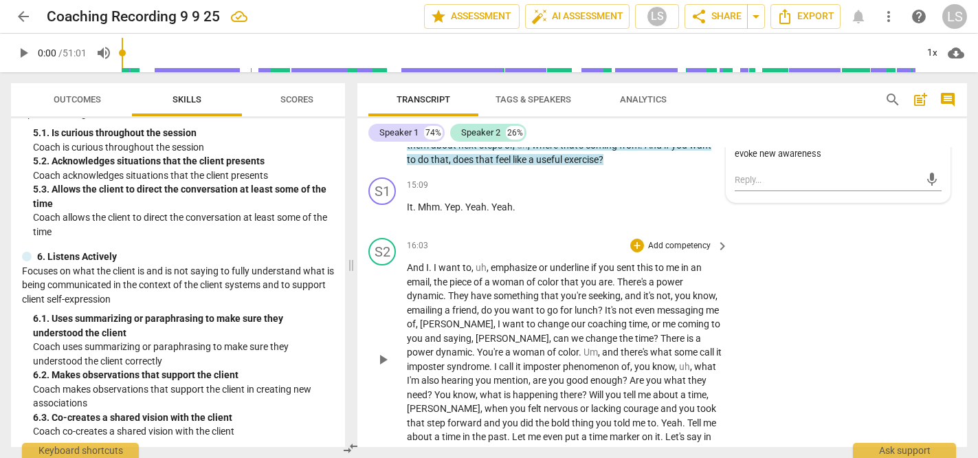
scroll to position [1218, 0]
click at [639, 237] on div "+" at bounding box center [637, 244] width 14 height 14
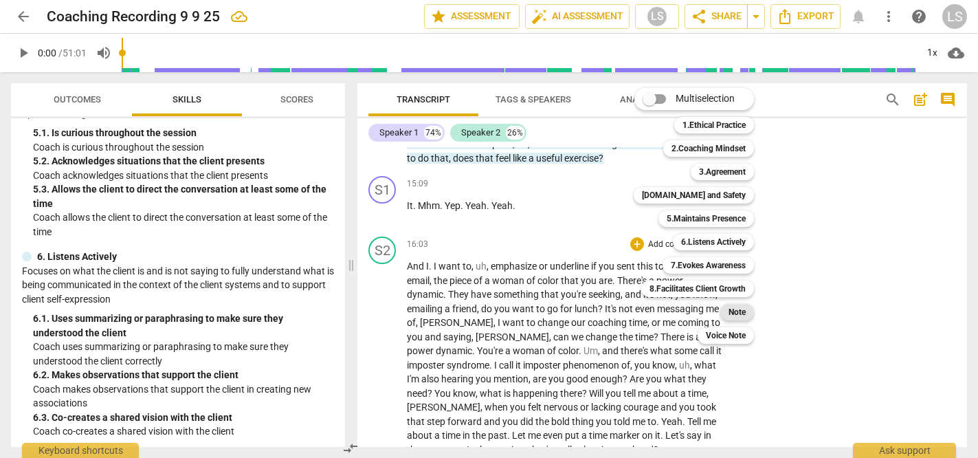
click at [736, 312] on b "Note" at bounding box center [737, 312] width 17 height 16
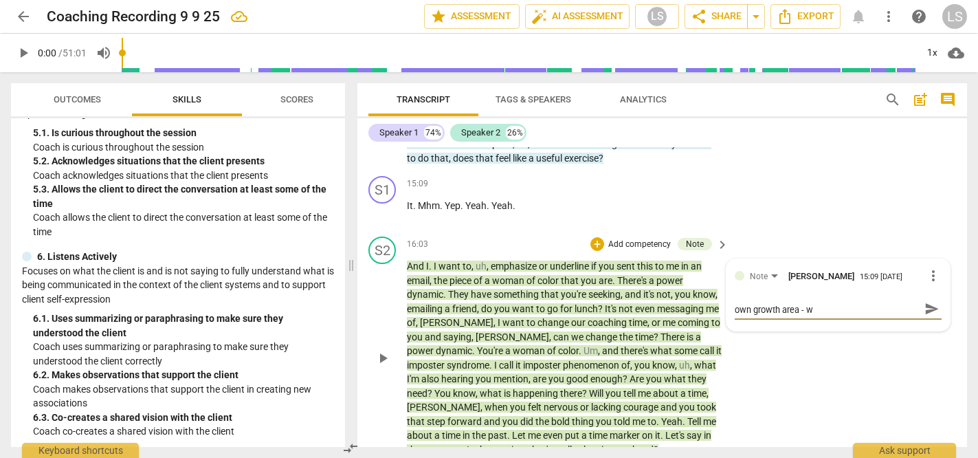
scroll to position [0, 0]
click at [929, 307] on span "send" at bounding box center [932, 314] width 15 height 15
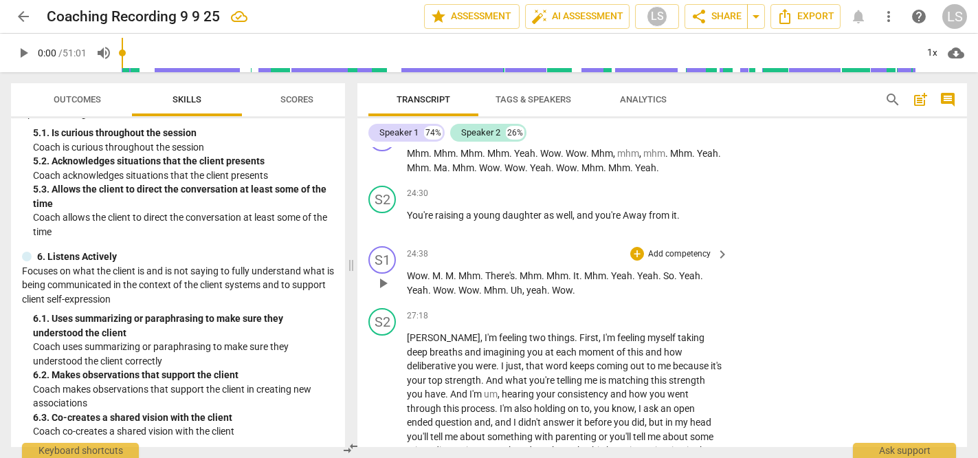
scroll to position [1578, 0]
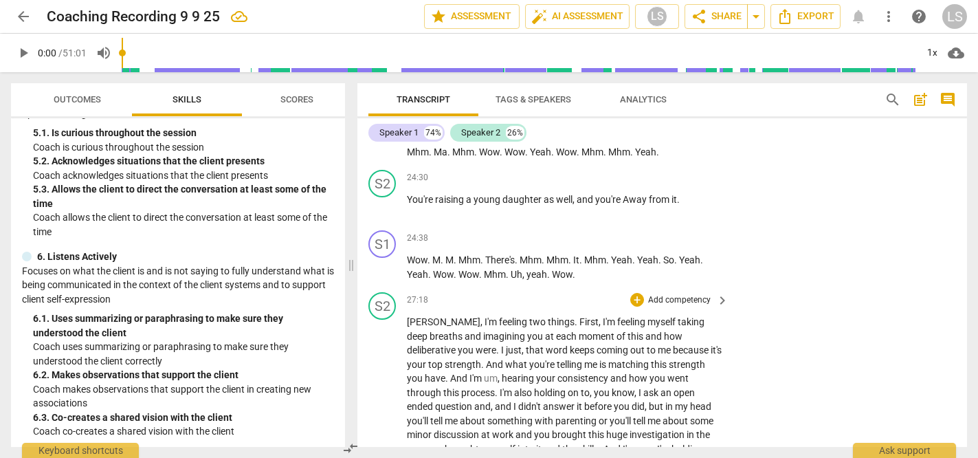
click at [643, 293] on div "+ Add competency" at bounding box center [671, 300] width 82 height 14
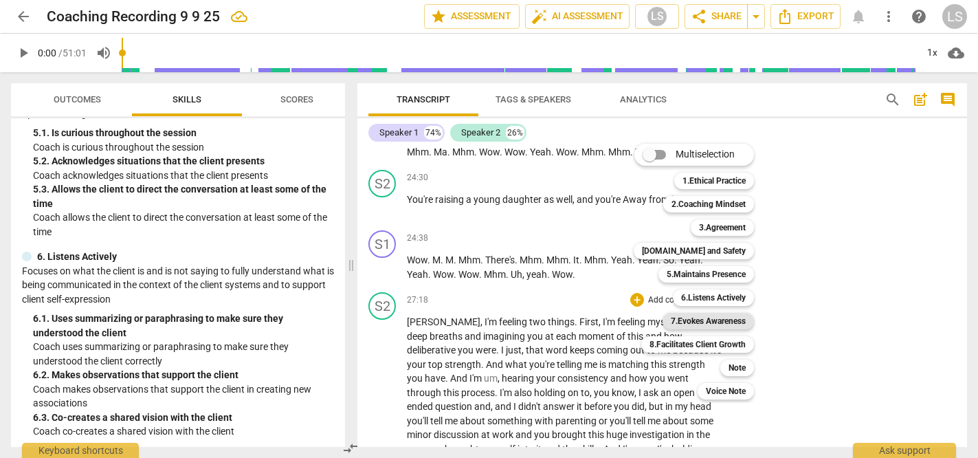
click at [690, 321] on b "7.Evokes Awareness" at bounding box center [708, 321] width 75 height 16
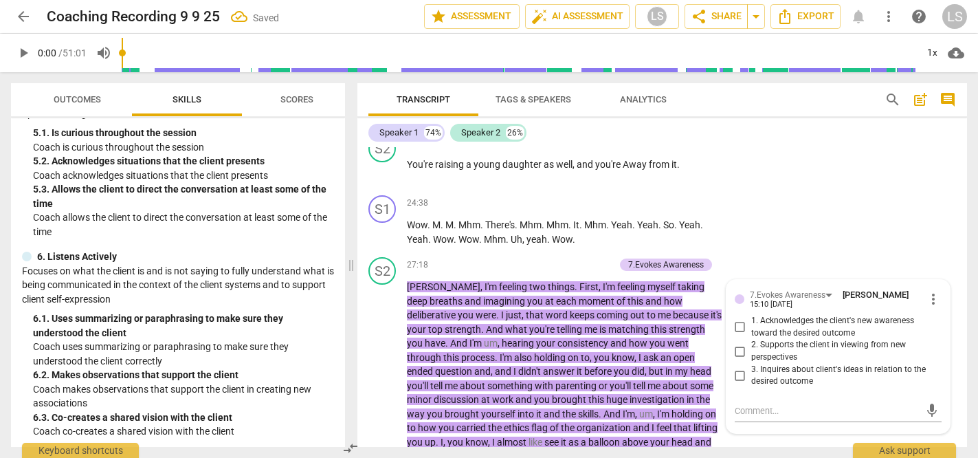
scroll to position [1725, 0]
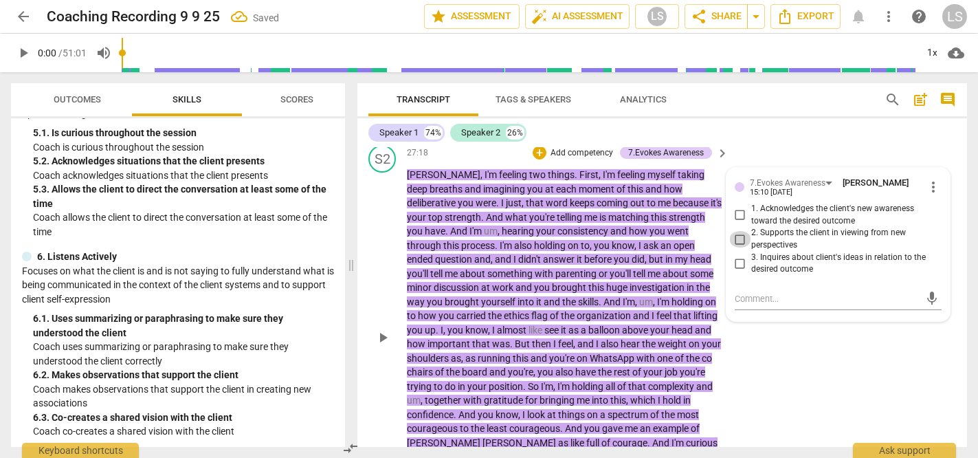
click at [734, 231] on input "2. Supports the client in viewing from new perspectives" at bounding box center [740, 239] width 22 height 16
click at [740, 292] on textarea at bounding box center [827, 298] width 185 height 13
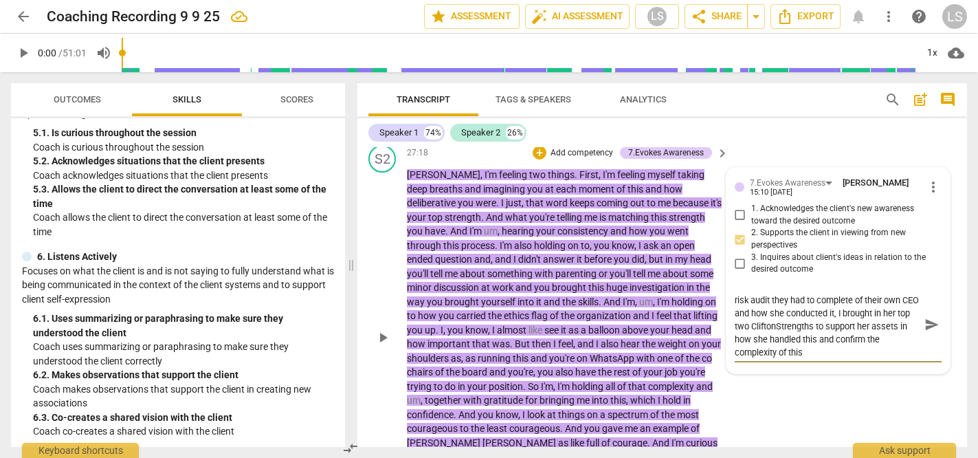
scroll to position [13, 0]
click at [927, 317] on span "send" at bounding box center [932, 324] width 15 height 15
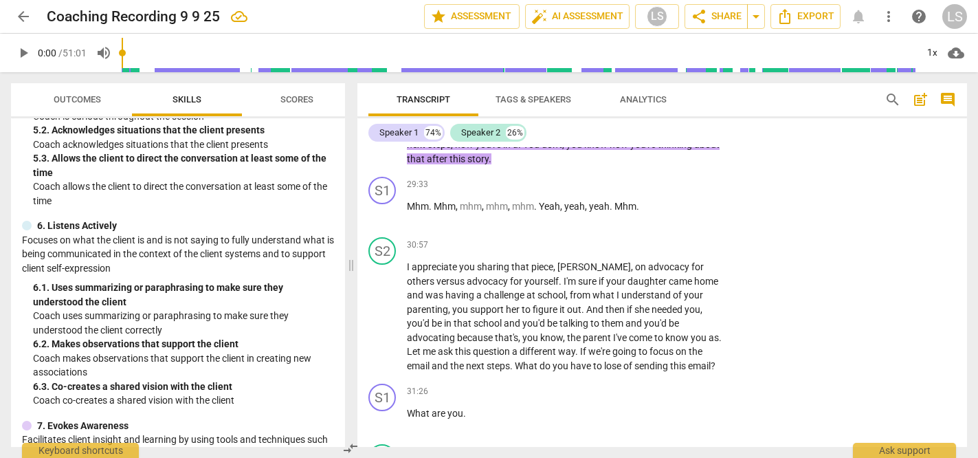
scroll to position [705, 0]
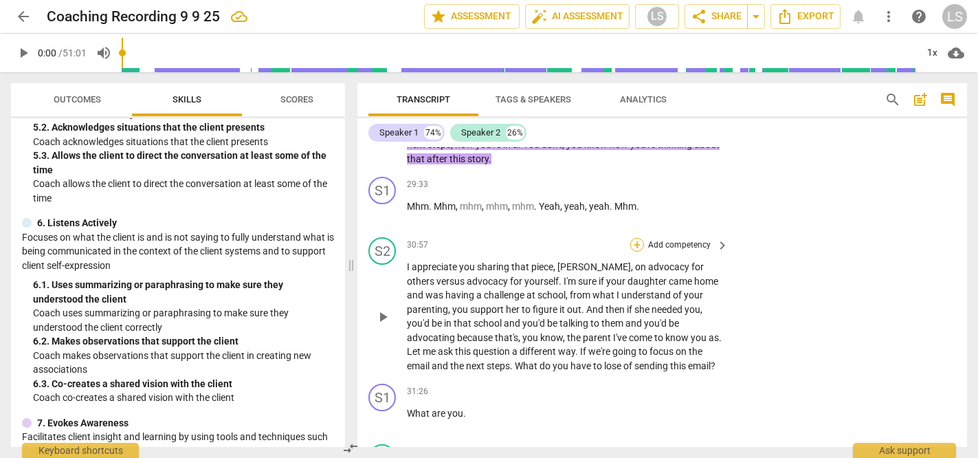
click at [641, 238] on div "+" at bounding box center [637, 245] width 14 height 14
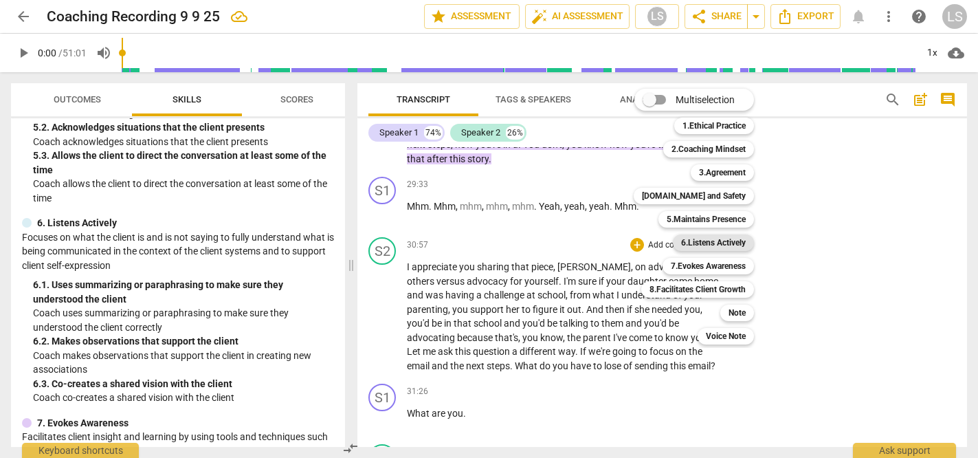
click at [704, 247] on b "6.Listens Actively" at bounding box center [713, 242] width 65 height 16
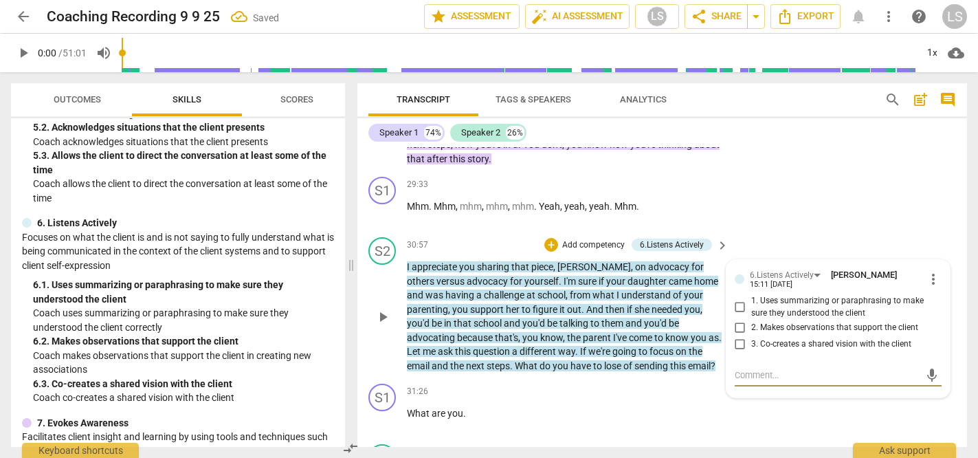
click at [739, 319] on input "2. Makes observations that support the client" at bounding box center [740, 327] width 22 height 16
click at [749, 368] on textarea at bounding box center [827, 374] width 185 height 13
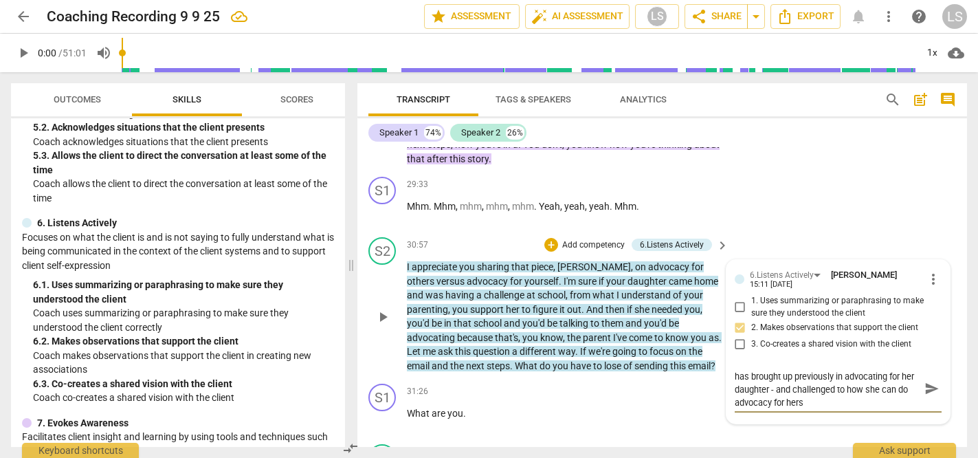
scroll to position [0, 0]
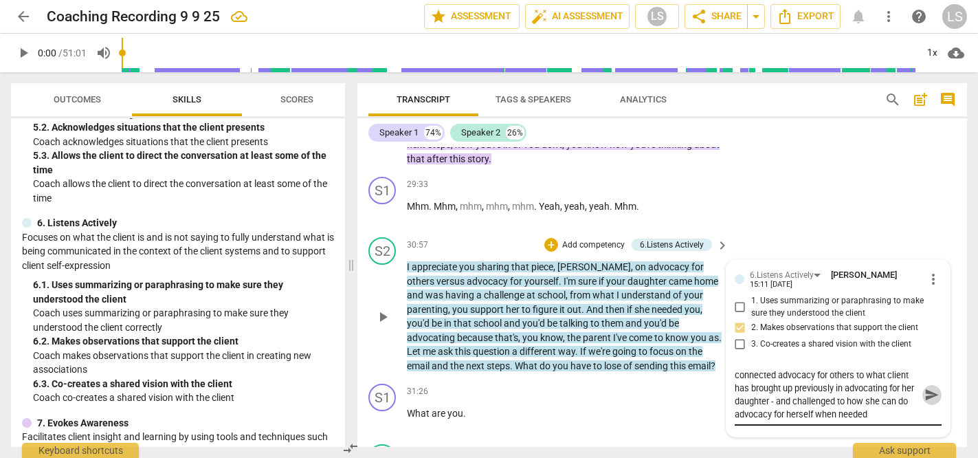
click at [925, 388] on span "send" at bounding box center [932, 395] width 15 height 15
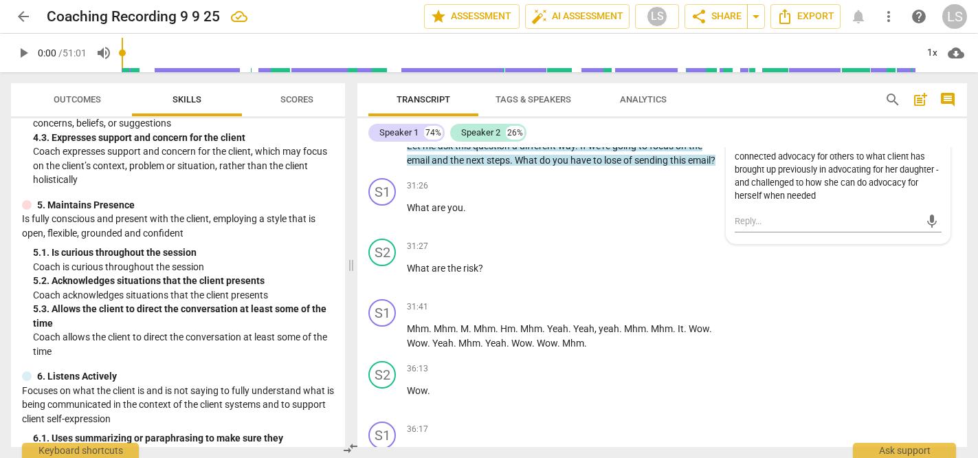
scroll to position [548, 0]
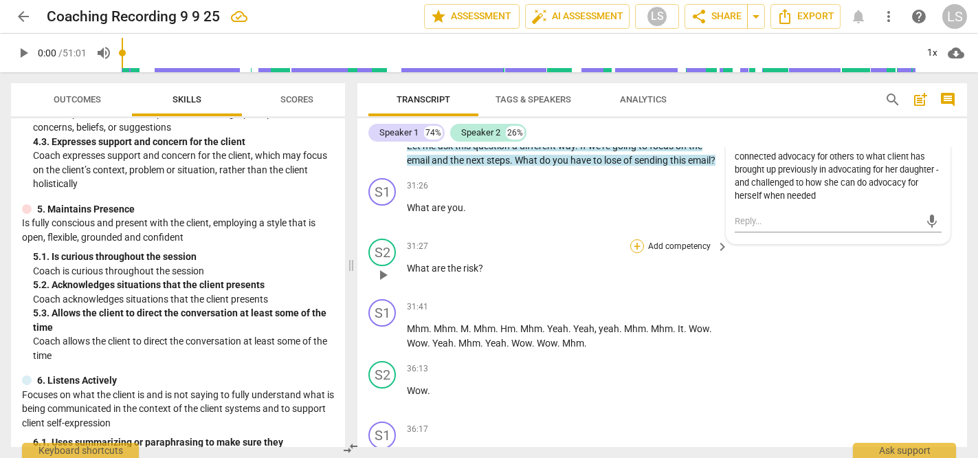
click at [636, 239] on div "+" at bounding box center [637, 246] width 14 height 14
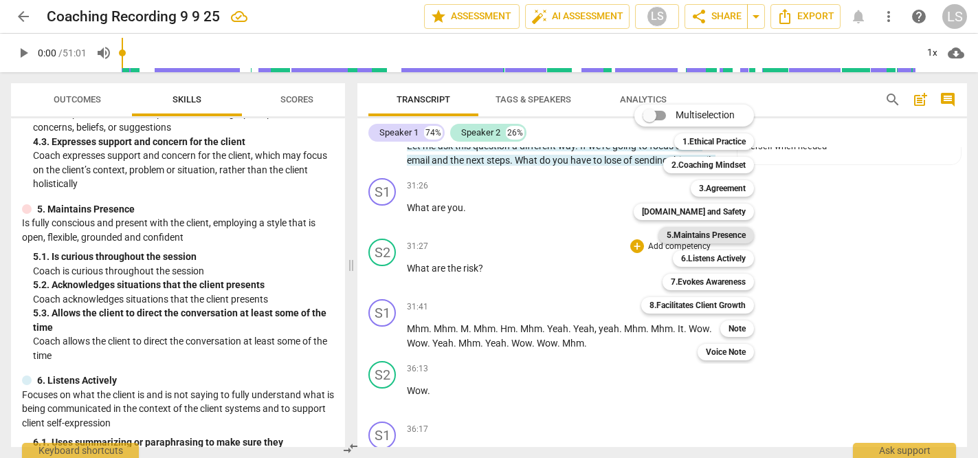
click at [694, 236] on b "5.Maintains Presence" at bounding box center [706, 235] width 79 height 16
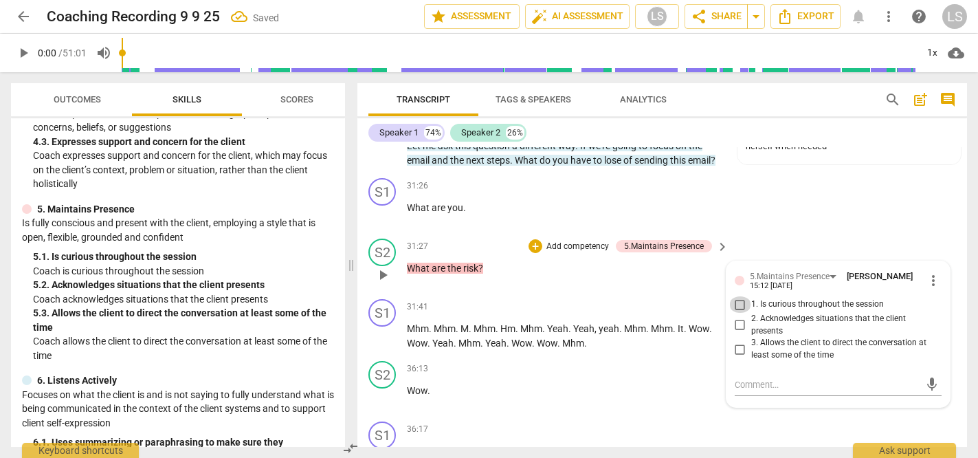
click at [740, 296] on input "1. Is curious throughout the session" at bounding box center [740, 304] width 22 height 16
click at [735, 317] on input "2. Acknowledges situations that the client presents" at bounding box center [740, 325] width 22 height 16
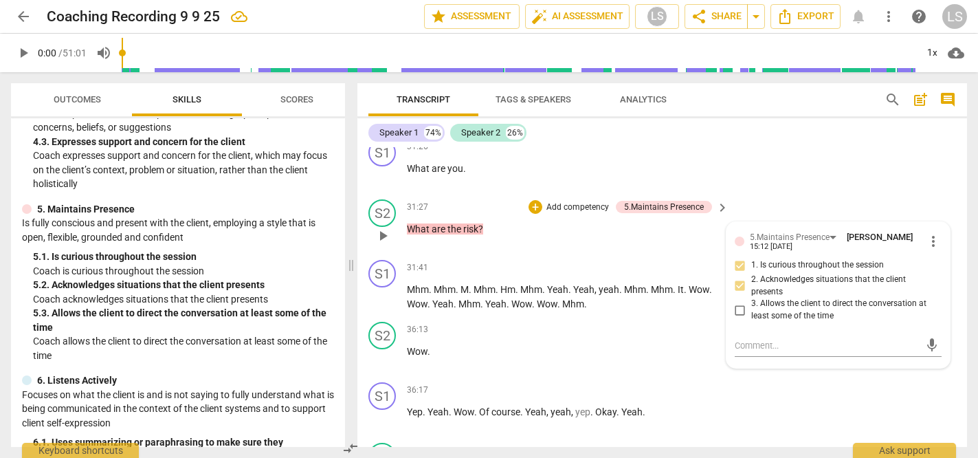
scroll to position [2314, 0]
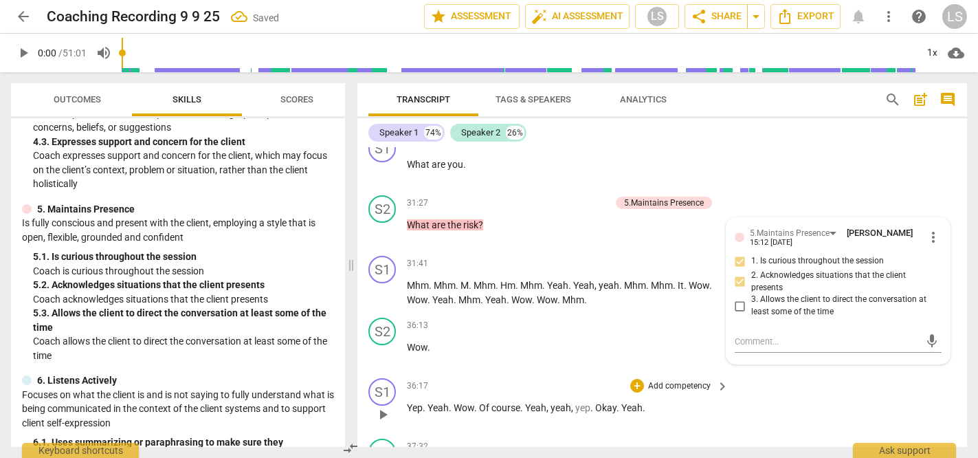
click at [779, 378] on div "S1 play_arrow pause 36:17 + Add competency keyboard_arrow_right Yep . Yeah . Wo…" at bounding box center [662, 403] width 610 height 60
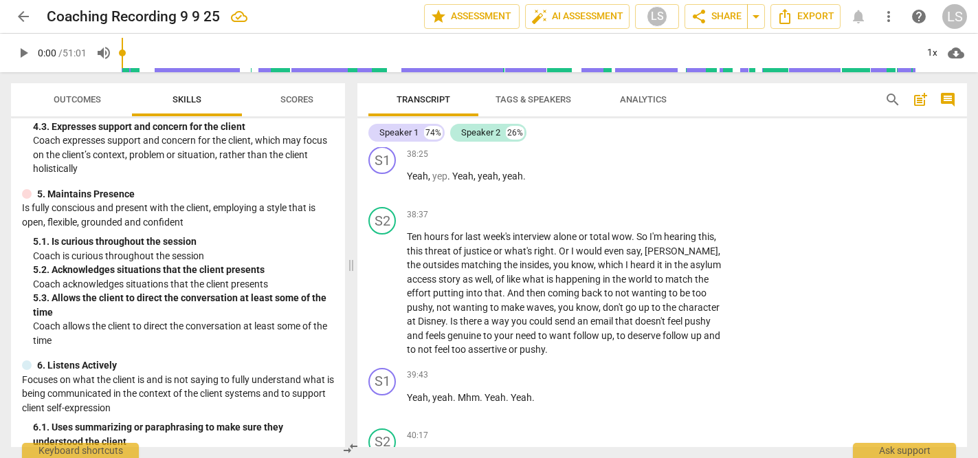
scroll to position [575, 0]
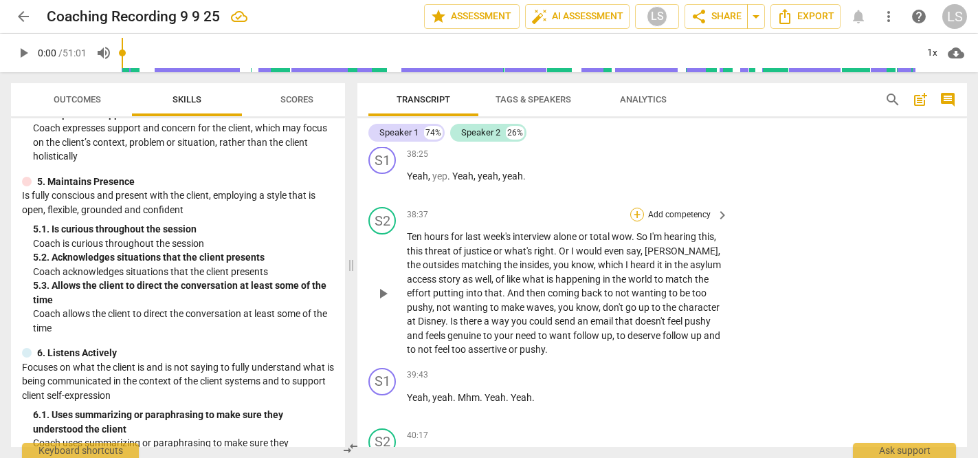
click at [639, 208] on div "+" at bounding box center [637, 215] width 14 height 14
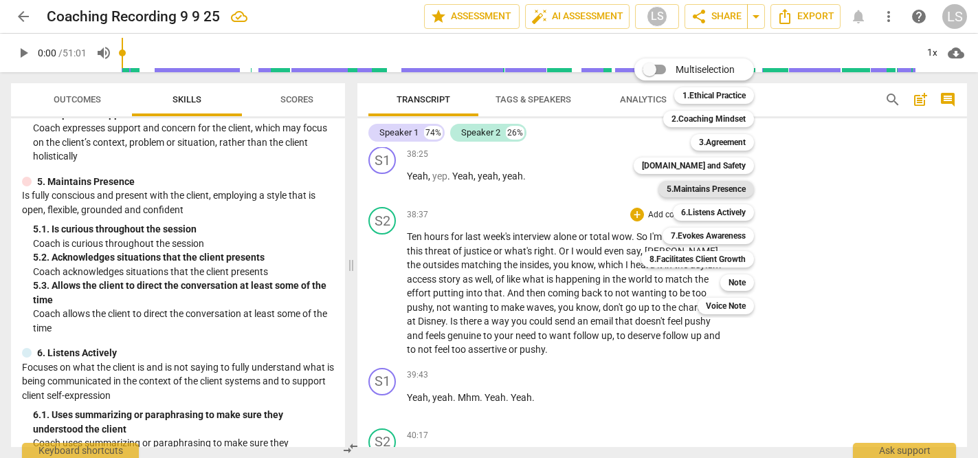
click at [694, 186] on b "5.Maintains Presence" at bounding box center [706, 189] width 79 height 16
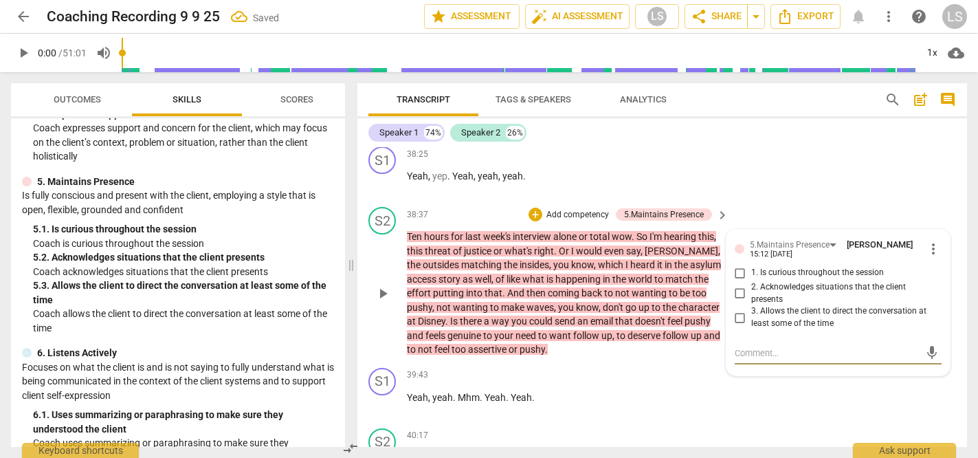
click at [736, 285] on input "2. Acknowledges situations that the client presents" at bounding box center [740, 293] width 22 height 16
click at [758, 346] on textarea at bounding box center [827, 352] width 185 height 13
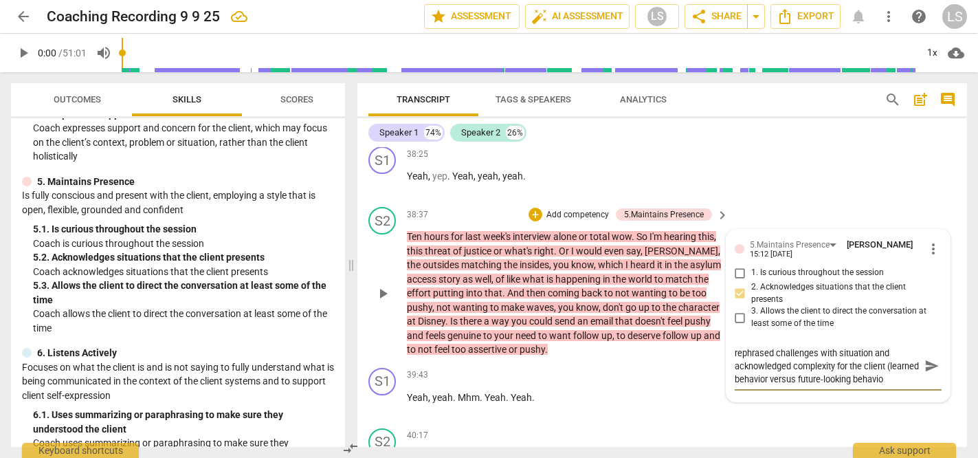
scroll to position [12, 0]
click at [925, 358] on span "send" at bounding box center [932, 365] width 15 height 15
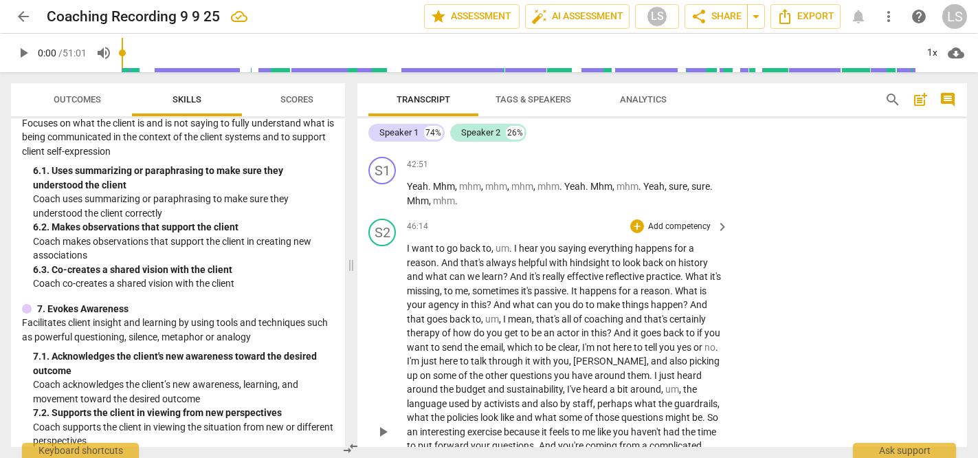
scroll to position [3646, 0]
click at [635, 219] on div "+" at bounding box center [637, 226] width 14 height 14
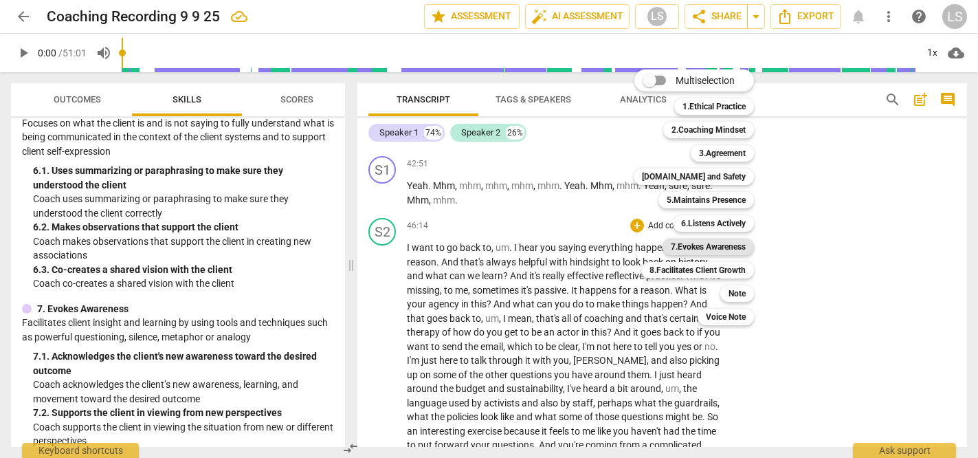
click at [690, 250] on b "7.Evokes Awareness" at bounding box center [708, 247] width 75 height 16
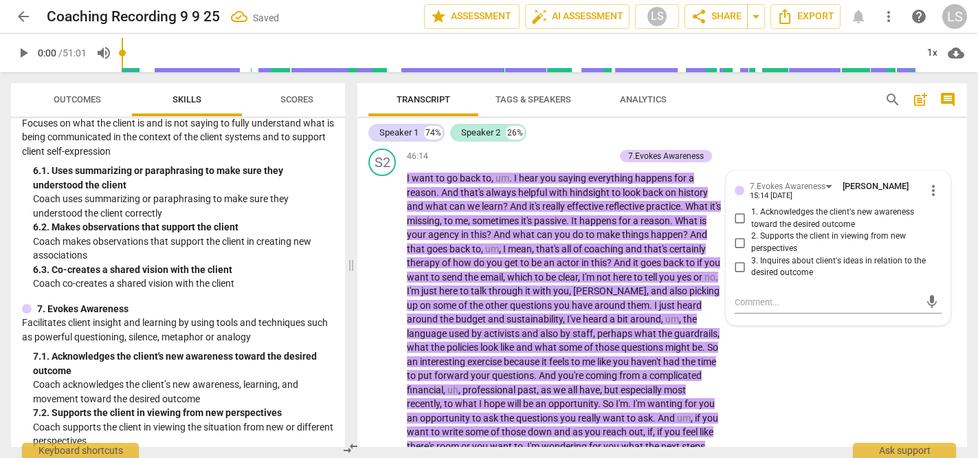
scroll to position [3733, 0]
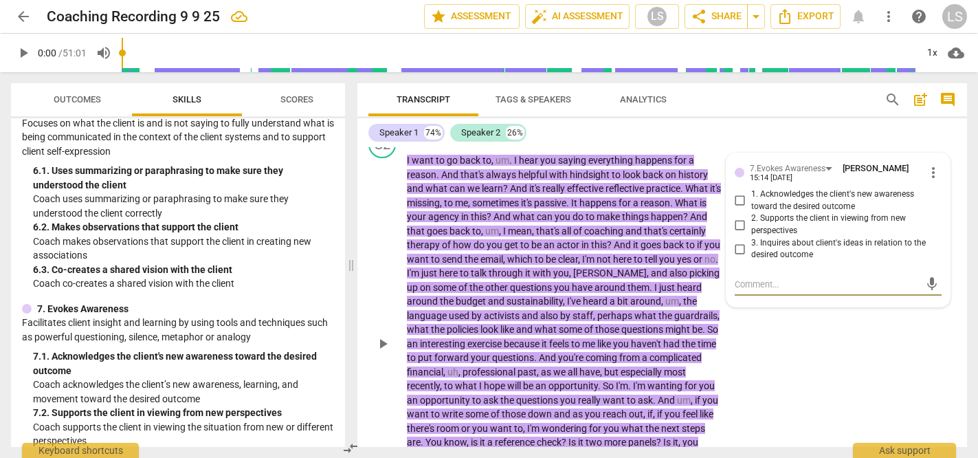
click at [741, 192] on input "1. Acknowledges the client's new awareness toward the desired outcome" at bounding box center [740, 200] width 22 height 16
click at [738, 217] on input "2. Supports the client in viewing from new perspectives" at bounding box center [740, 225] width 22 height 16
click at [747, 278] on textarea at bounding box center [827, 284] width 185 height 13
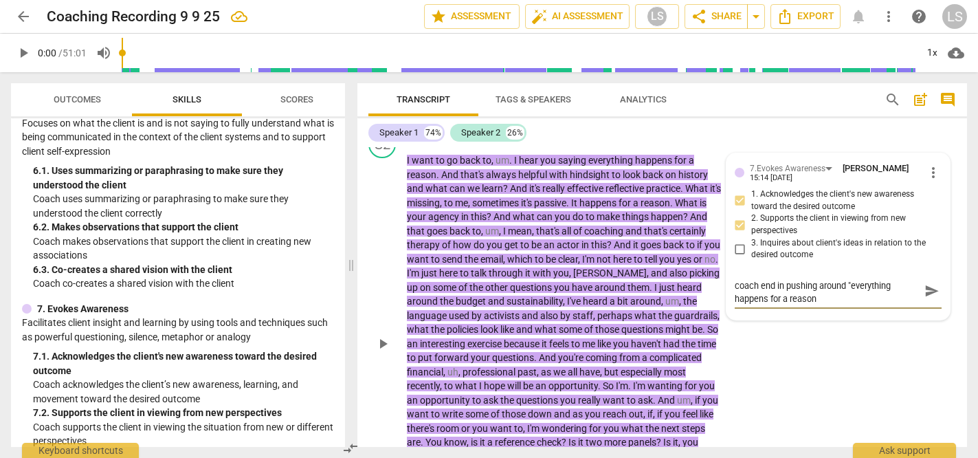
scroll to position [0, 0]
click at [927, 289] on span "send" at bounding box center [932, 296] width 15 height 15
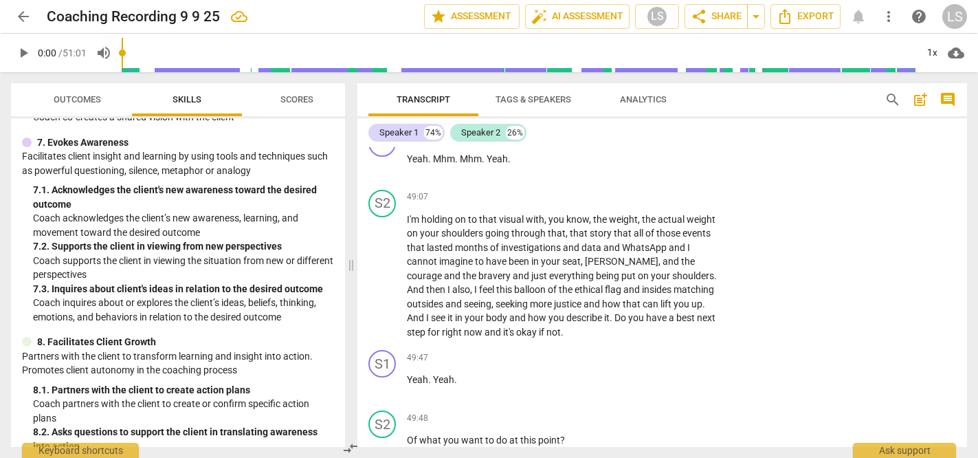
scroll to position [1059, 0]
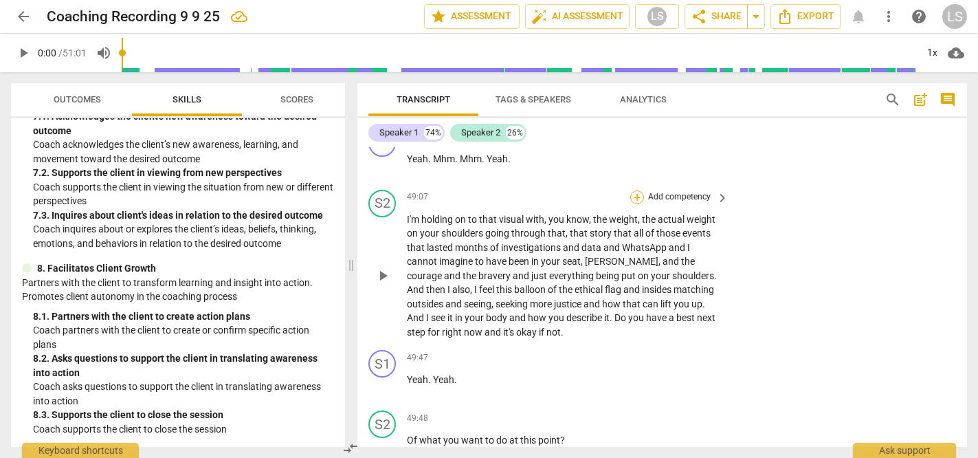
click at [637, 190] on div "+" at bounding box center [637, 197] width 14 height 14
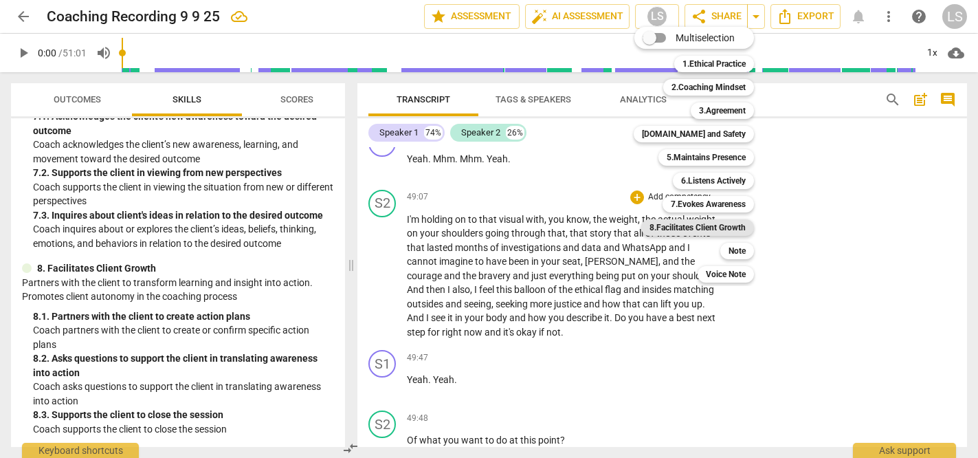
click at [696, 221] on b "8.Facilitates Client Growth" at bounding box center [698, 227] width 96 height 16
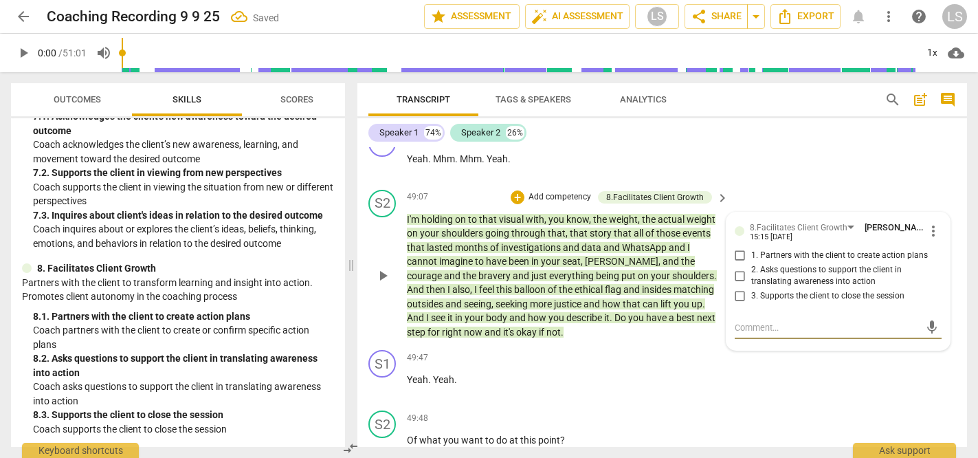
click at [737, 247] on input "1. Partners with the client to create action plans" at bounding box center [740, 255] width 22 height 16
click at [738, 288] on input "3. Supports the client to close the session" at bounding box center [740, 296] width 22 height 16
click at [737, 267] on input "2. Asks questions to support the client in translating awareness into action" at bounding box center [740, 275] width 22 height 16
click at [758, 321] on textarea at bounding box center [827, 327] width 185 height 13
click at [428, 327] on span "step" at bounding box center [417, 332] width 21 height 11
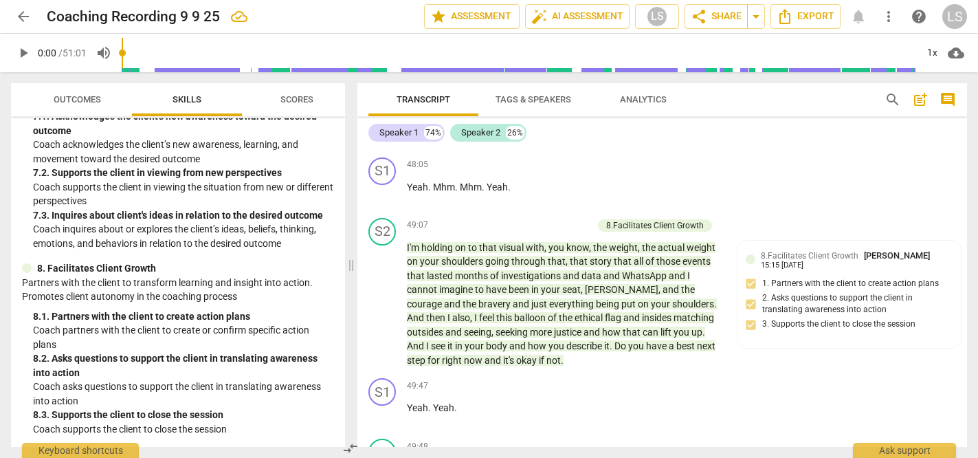
scroll to position [3958, 0]
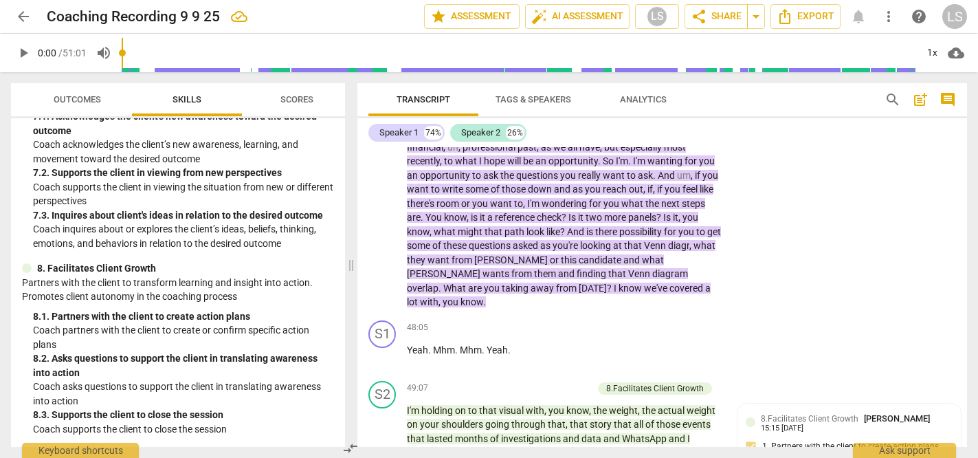
click at [632, 102] on span "Analytics" at bounding box center [643, 99] width 47 height 10
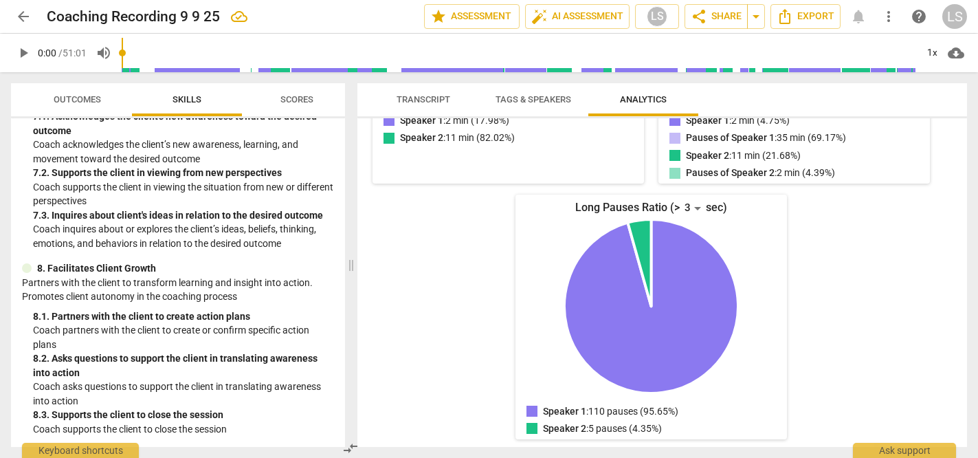
scroll to position [1052, 0]
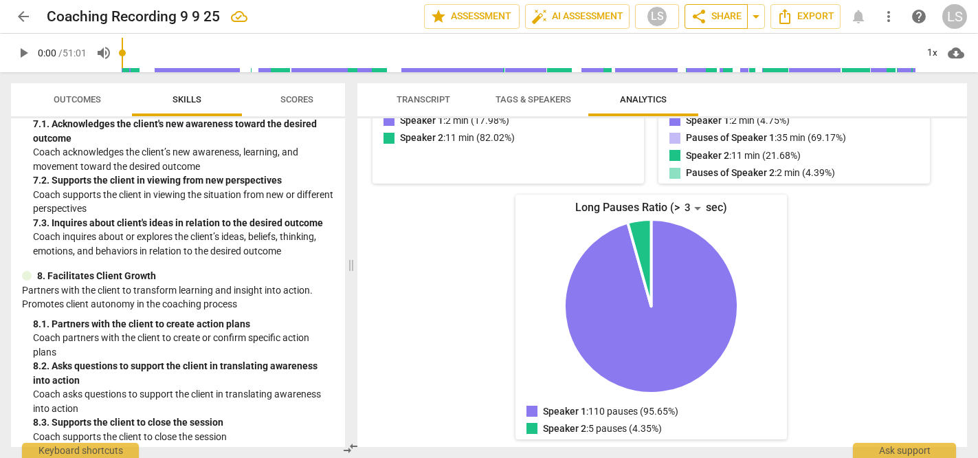
click at [710, 17] on span "share Share" at bounding box center [716, 16] width 51 height 16
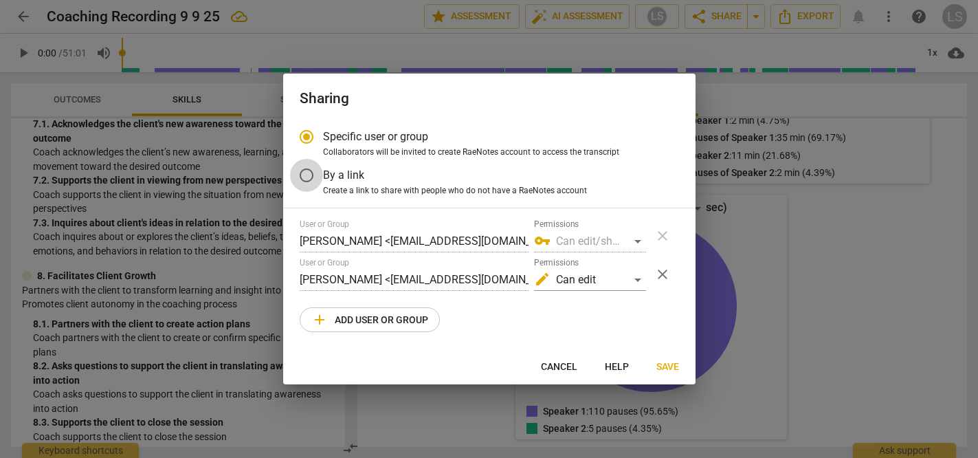
click at [309, 173] on input "By a link" at bounding box center [306, 175] width 33 height 33
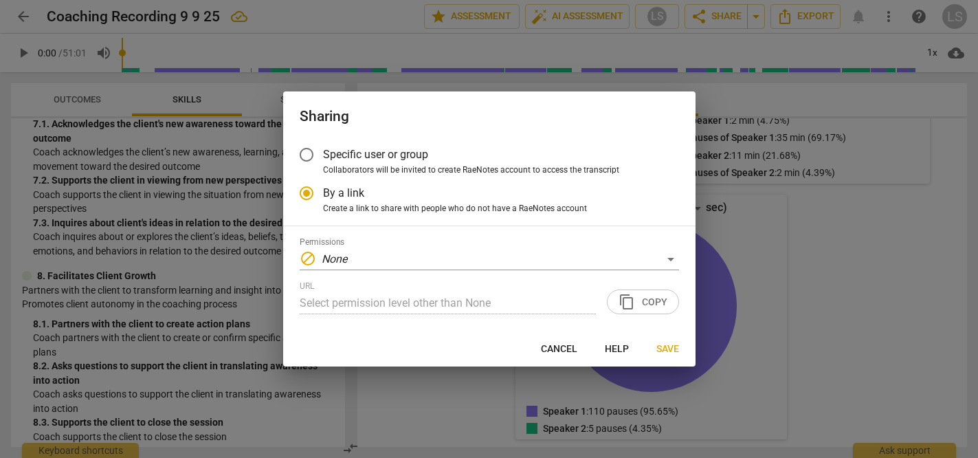
click at [638, 300] on div "URL Select permission level other than None content_copy Copy" at bounding box center [489, 297] width 379 height 33
click at [627, 300] on div "URL Select permission level other than None content_copy Copy" at bounding box center [489, 297] width 379 height 33
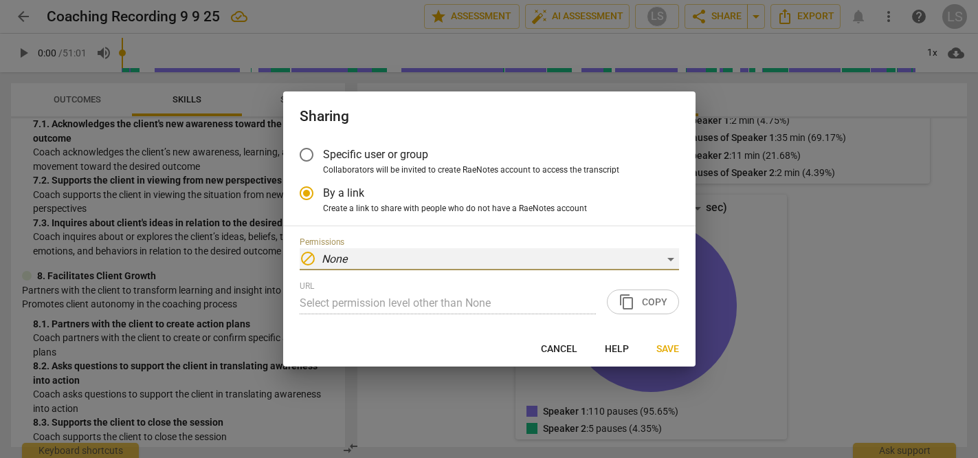
click at [334, 256] on em "None" at bounding box center [334, 258] width 25 height 13
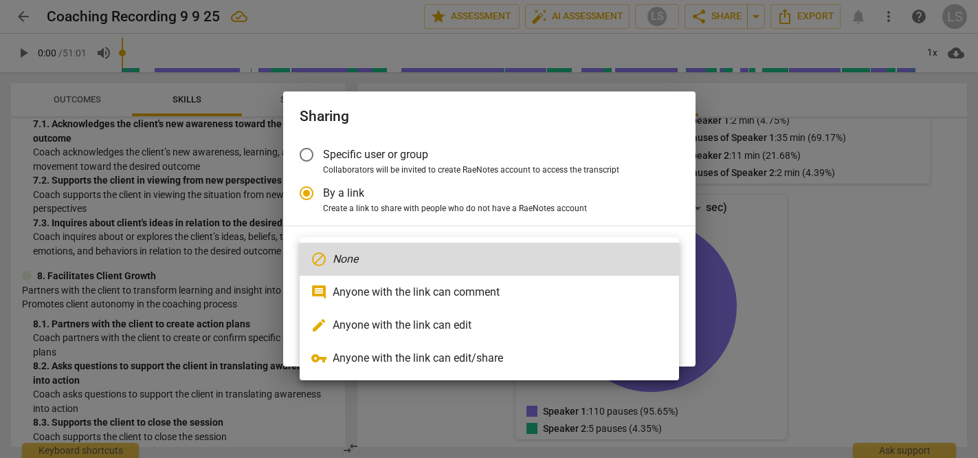
click at [369, 323] on li "edit Anyone with the link can edit" at bounding box center [489, 325] width 379 height 33
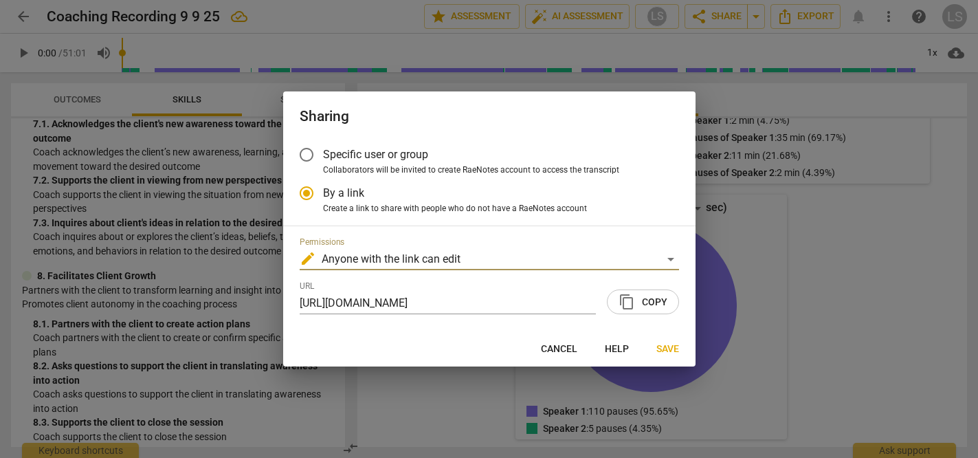
click at [635, 309] on span "content_copy" at bounding box center [627, 302] width 16 height 16
click at [209, 229] on div at bounding box center [489, 229] width 978 height 458
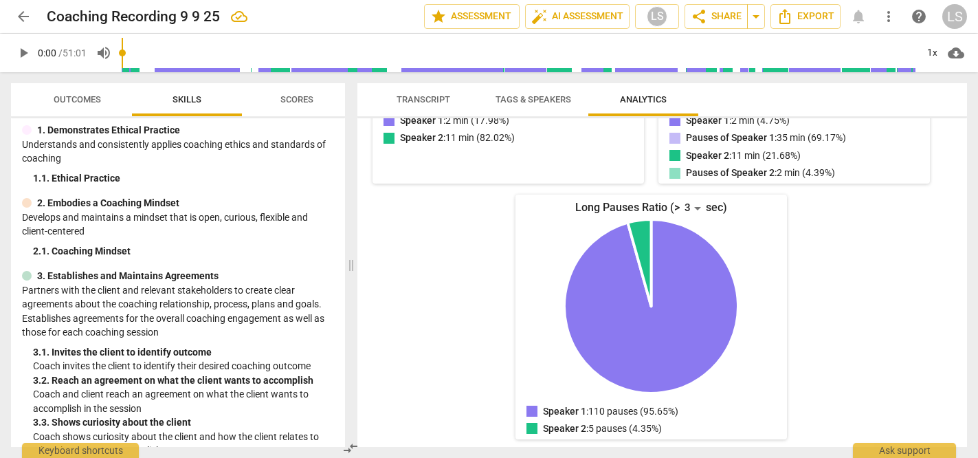
scroll to position [0, 0]
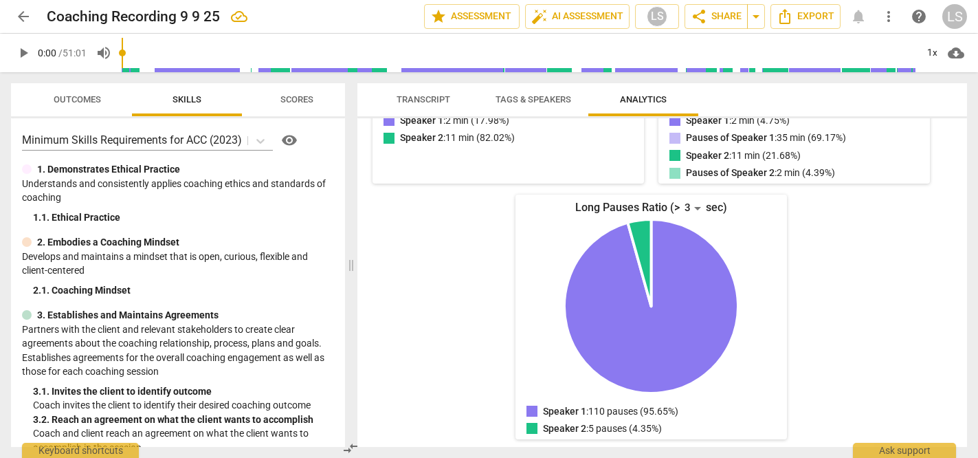
click at [69, 100] on span "Outcomes" at bounding box center [77, 99] width 47 height 10
